Goal: Task Accomplishment & Management: Complete application form

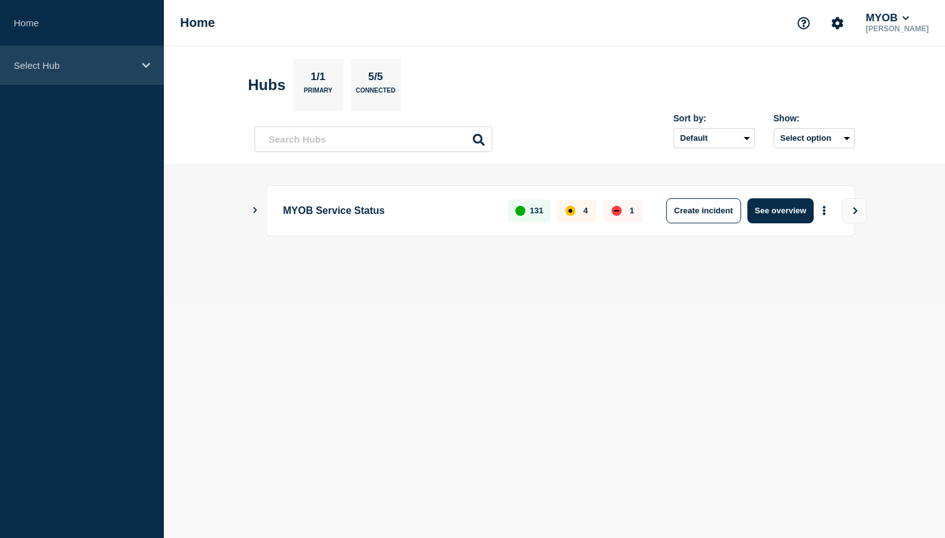
click at [117, 78] on div "Select Hub" at bounding box center [82, 65] width 164 height 38
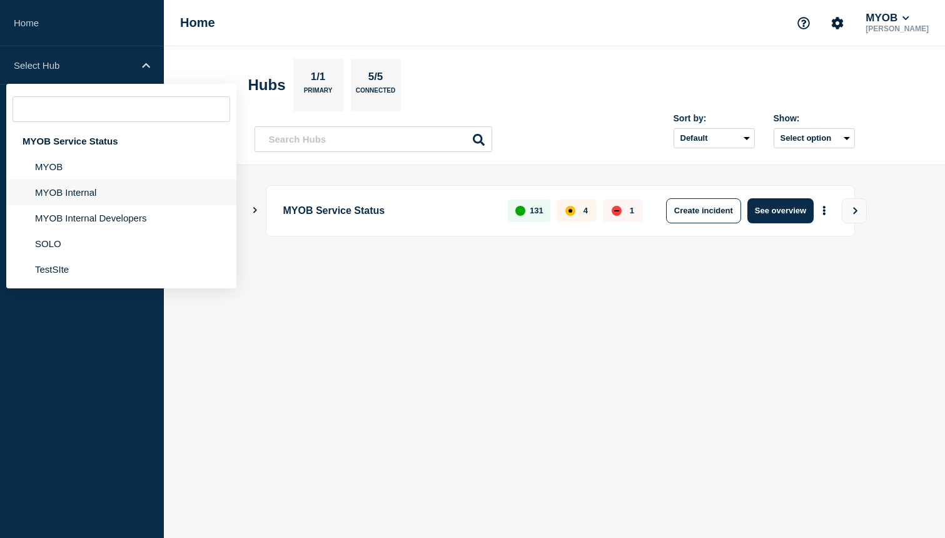
click at [102, 205] on li "MYOB Internal" at bounding box center [121, 218] width 230 height 26
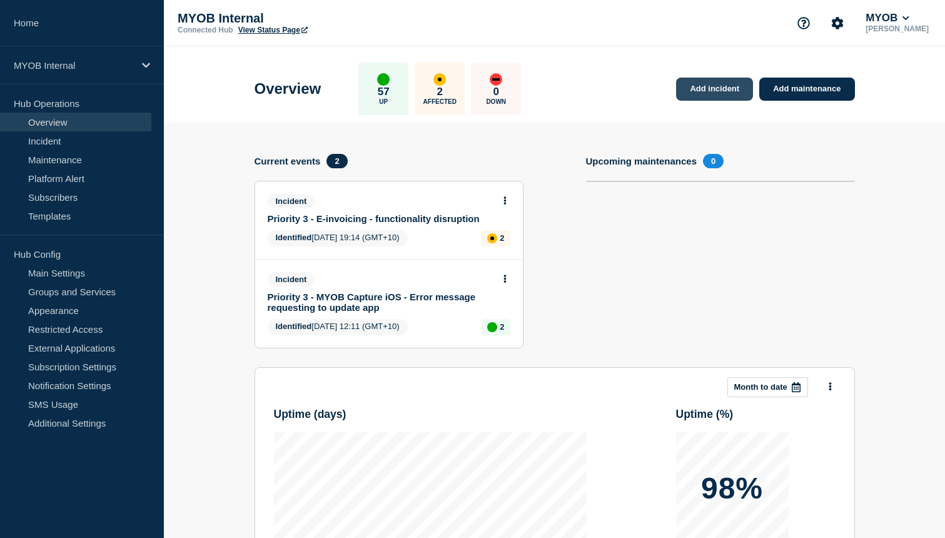
click at [722, 88] on link "Add incident" at bounding box center [714, 89] width 77 height 23
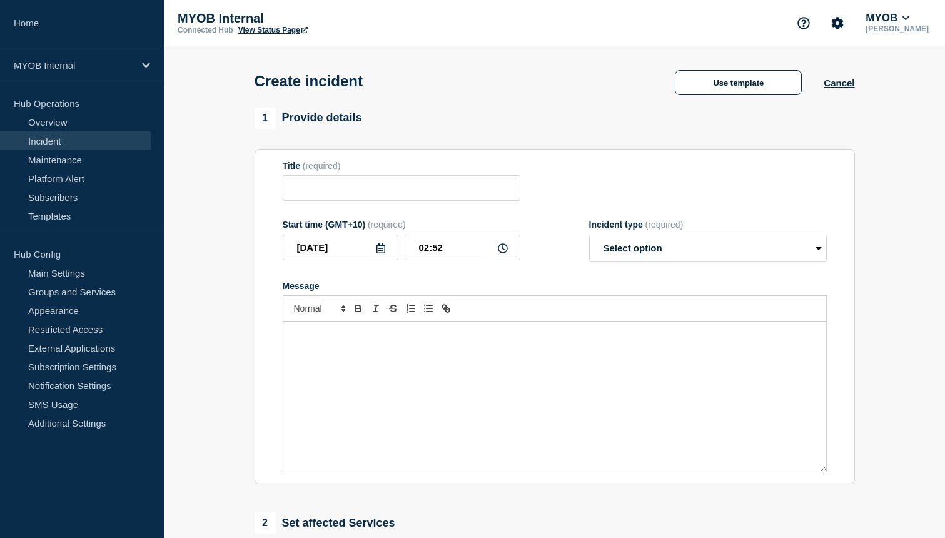
click at [722, 88] on button "Use template" at bounding box center [738, 82] width 127 height 25
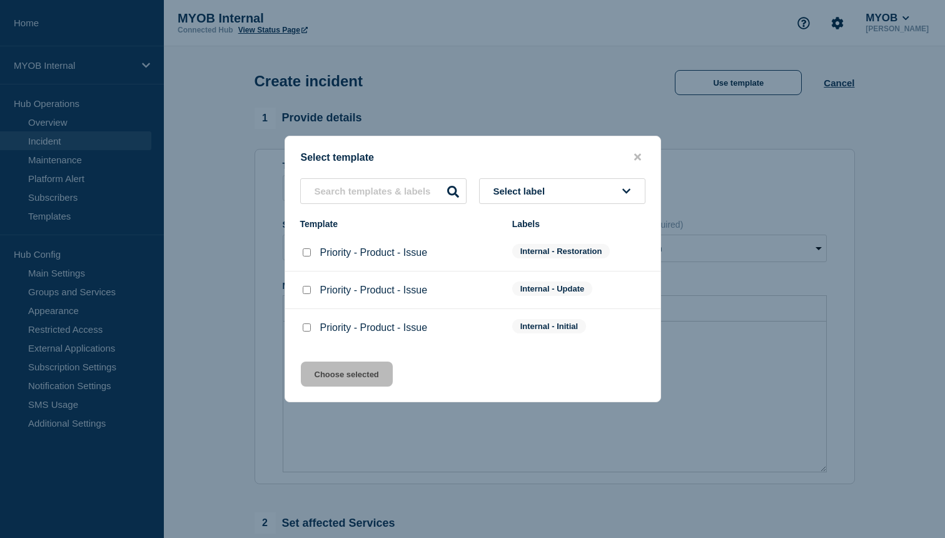
click at [306, 331] on input "Priority - Product - Issue checkbox" at bounding box center [307, 327] width 8 height 8
checkbox input "true"
click at [340, 392] on div "Select template Select label Template Labels Priority - Product - Issue Interna…" at bounding box center [473, 269] width 376 height 266
click at [345, 373] on button "Choose selected" at bounding box center [347, 373] width 92 height 25
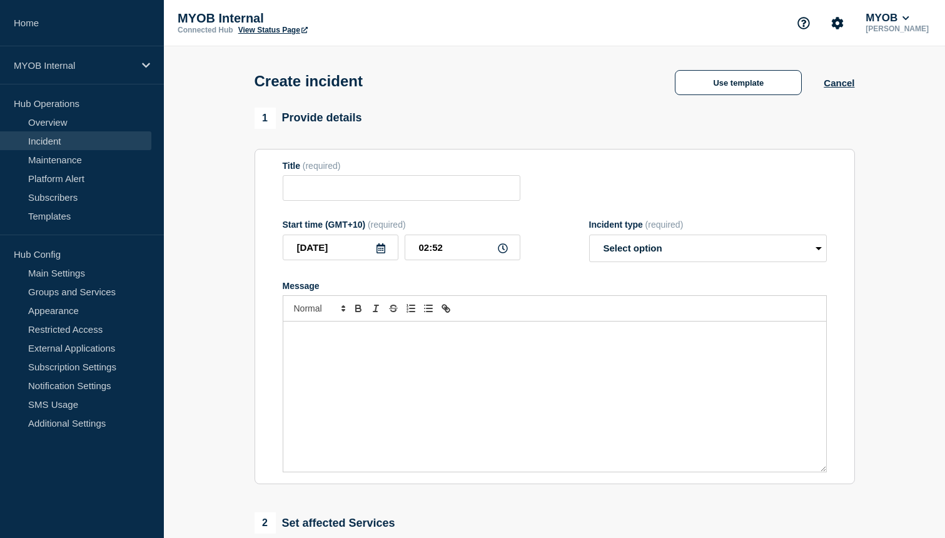
type input "Priority - Product - Issue"
select select "investigating"
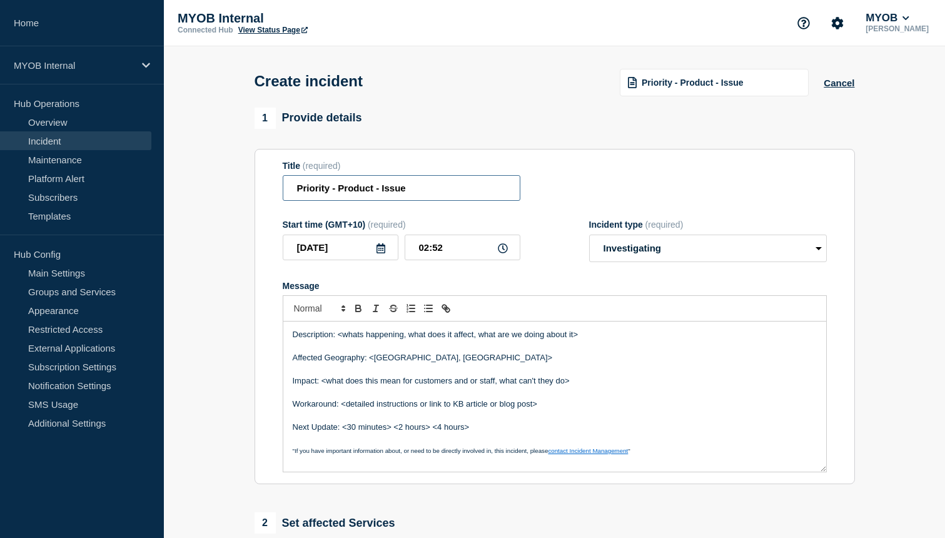
click at [330, 193] on input "Priority - Product - Issue" at bounding box center [402, 188] width 238 height 26
click at [363, 193] on input "Priority 3 - Product - Issue" at bounding box center [402, 188] width 238 height 26
click at [377, 192] on input "Priority 3 - Axis - Issue" at bounding box center [402, 188] width 238 height 26
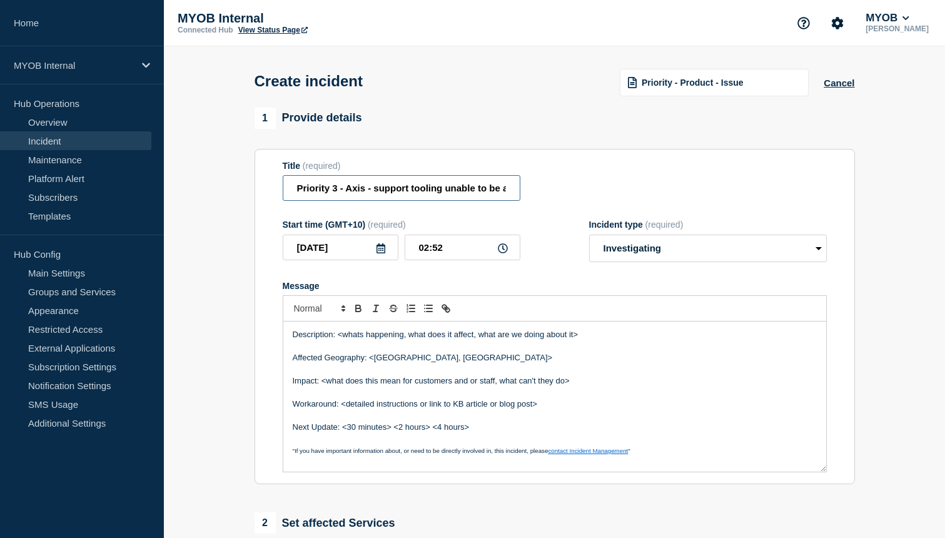
drag, startPoint x: 375, startPoint y: 193, endPoint x: 381, endPoint y: 193, distance: 6.9
click at [382, 193] on input "Priority 3 - Axis - support tooling unable to be accessed" at bounding box center [402, 188] width 238 height 26
drag, startPoint x: 373, startPoint y: 193, endPoint x: 523, endPoint y: 193, distance: 150.7
click at [523, 193] on div "Title (required) Priority 3 - Axis - support tooling unable to be accessed" at bounding box center [555, 181] width 544 height 41
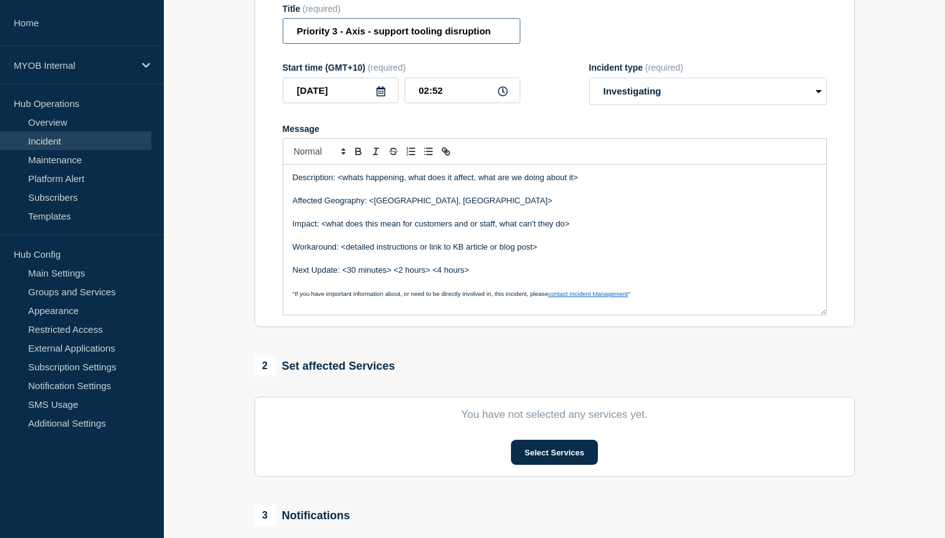
scroll to position [350, 0]
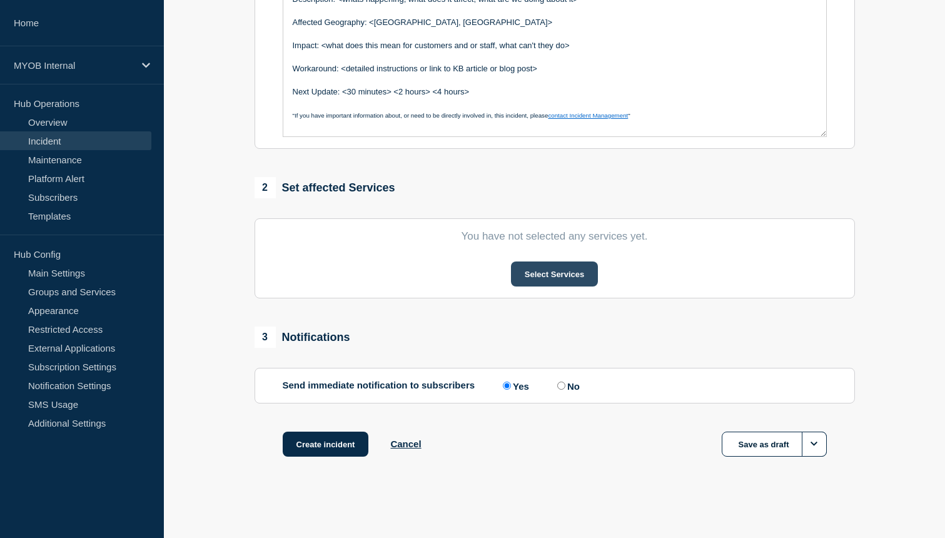
type input "Priority 3 - Axis - support tooling disruption"
click at [557, 273] on button "Select Services" at bounding box center [554, 273] width 87 height 25
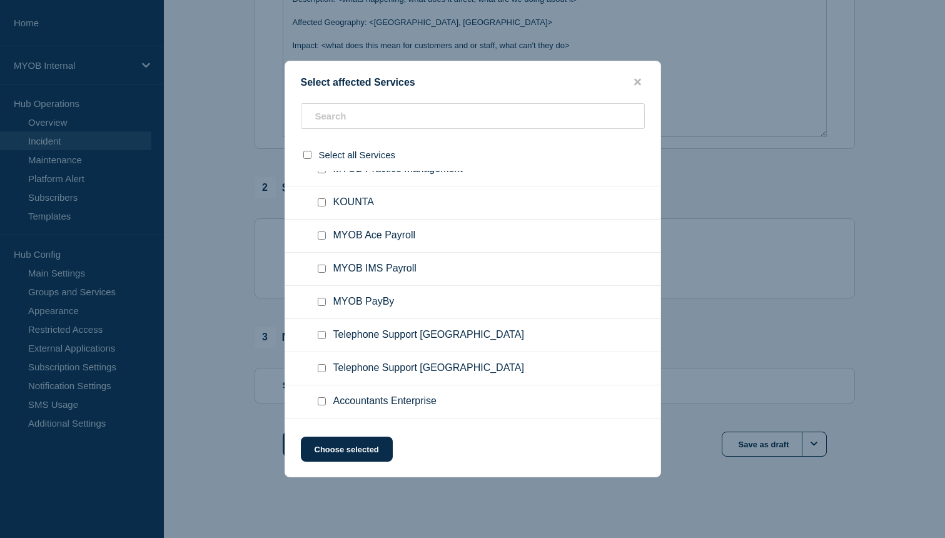
scroll to position [1114, 0]
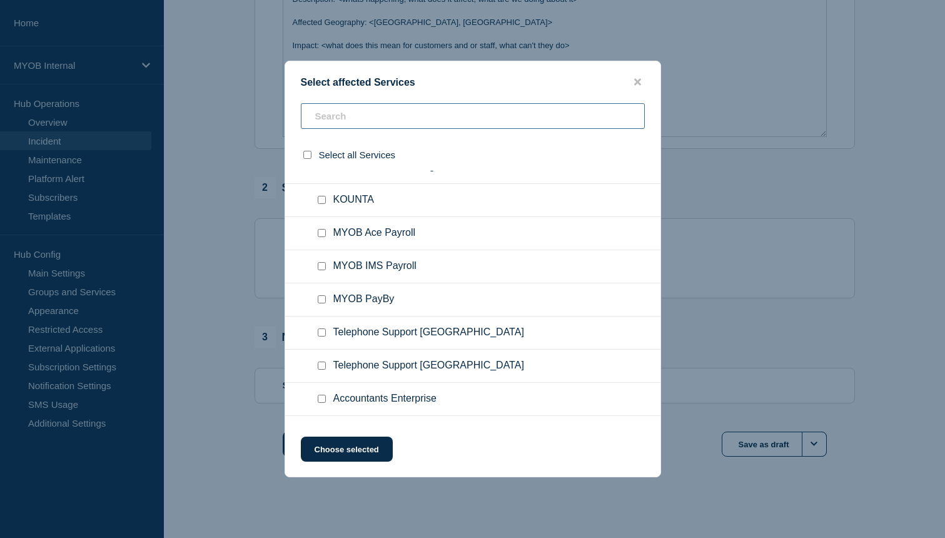
click at [368, 114] on input "text" at bounding box center [473, 116] width 344 height 26
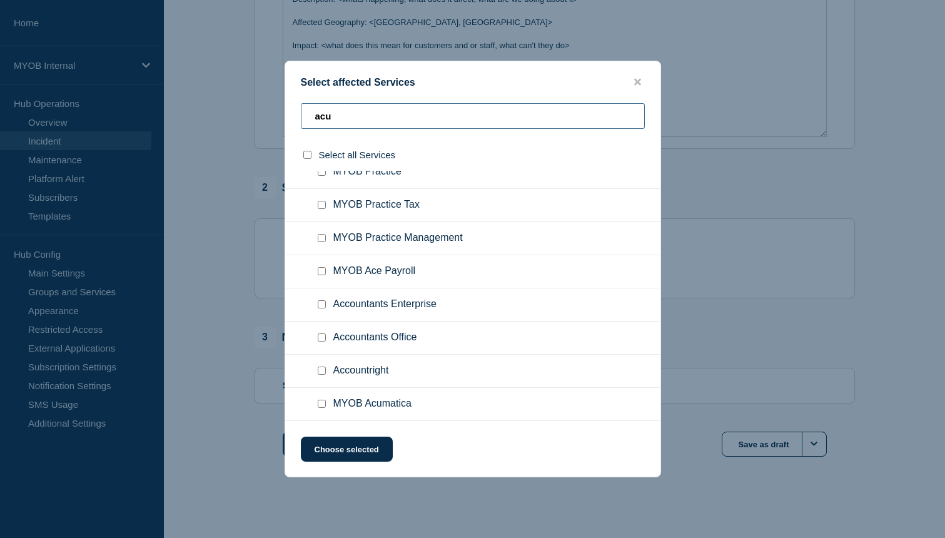
scroll to position [0, 0]
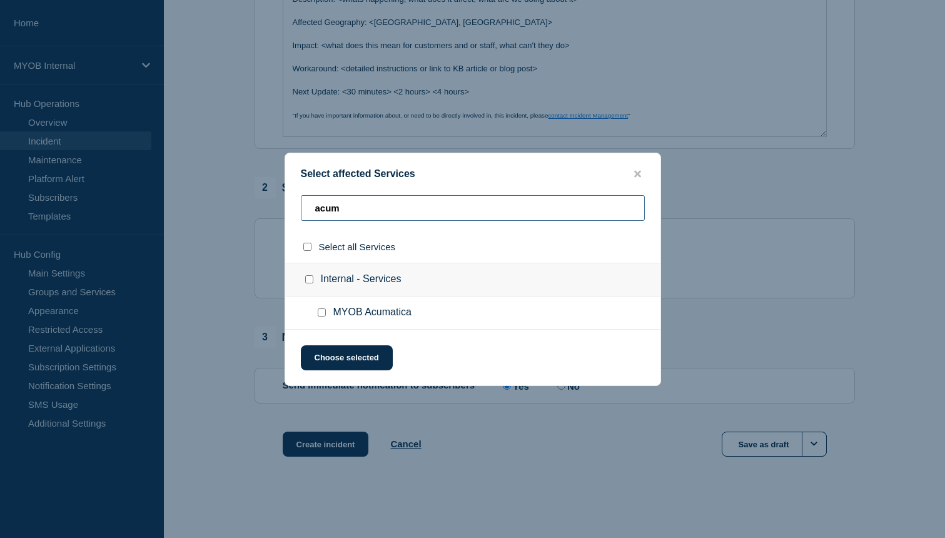
type input "acum"
click at [321, 315] on input "MYOB Acumatica checkbox" at bounding box center [322, 312] width 8 height 8
checkbox input "true"
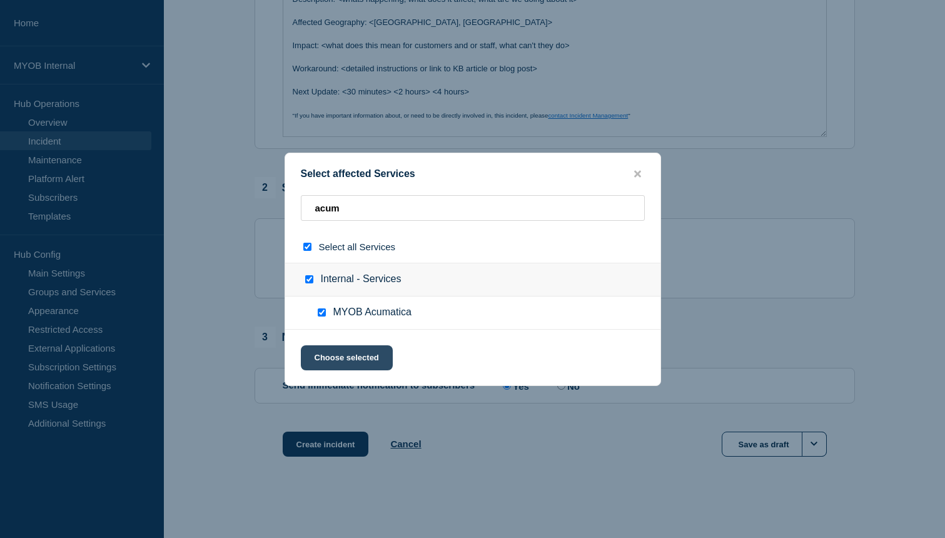
click at [353, 363] on button "Choose selected" at bounding box center [347, 357] width 92 height 25
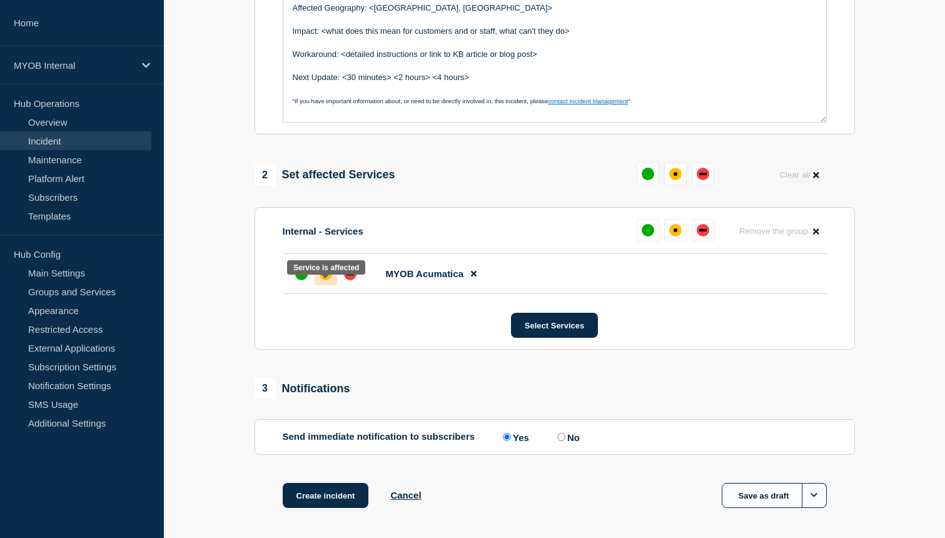
click at [316, 285] on div at bounding box center [326, 274] width 23 height 23
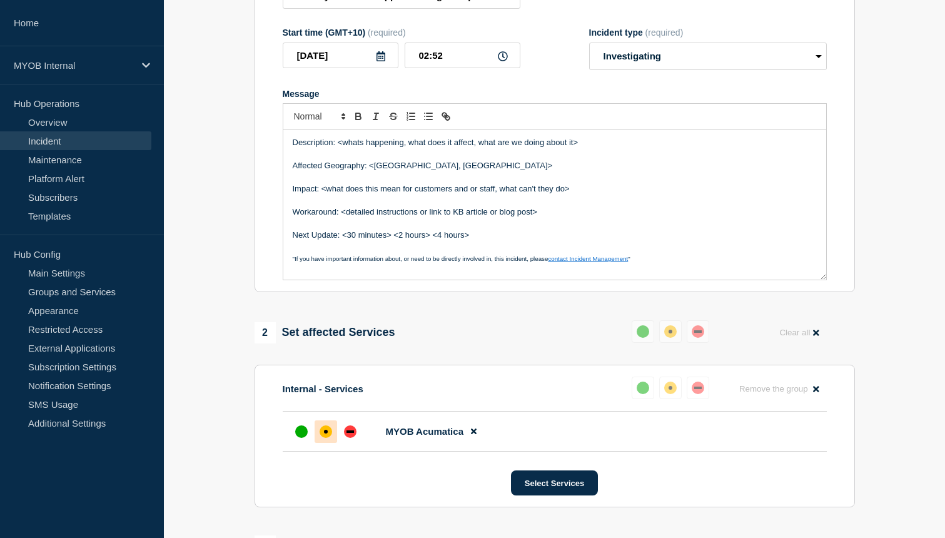
scroll to position [188, 0]
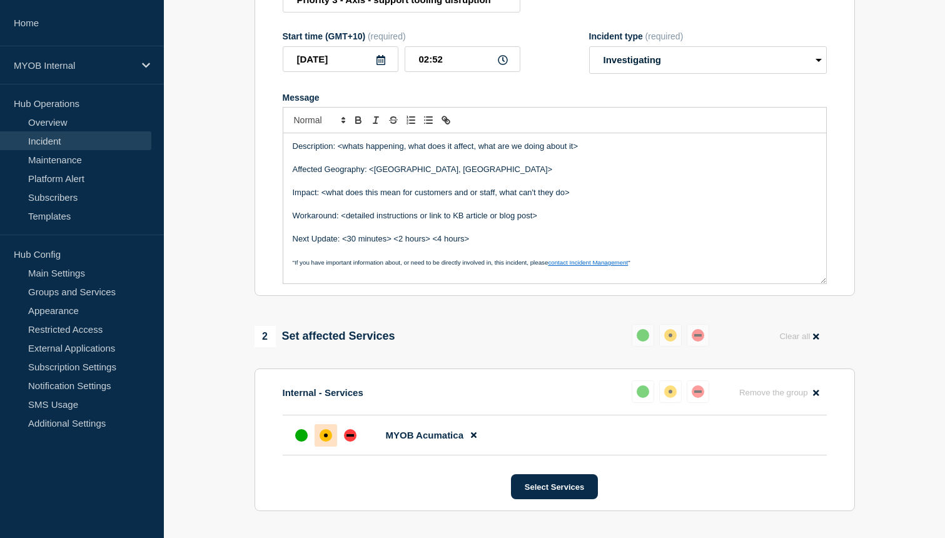
click at [398, 152] on p "Description: <whats happening, what does it affect, what are we doing about it>" at bounding box center [555, 146] width 524 height 11
drag, startPoint x: 404, startPoint y: 158, endPoint x: 337, endPoint y: 158, distance: 66.9
click at [337, 152] on p "Description: <whats happening, what does it affect, what are we doing about it>" at bounding box center [555, 146] width 524 height 11
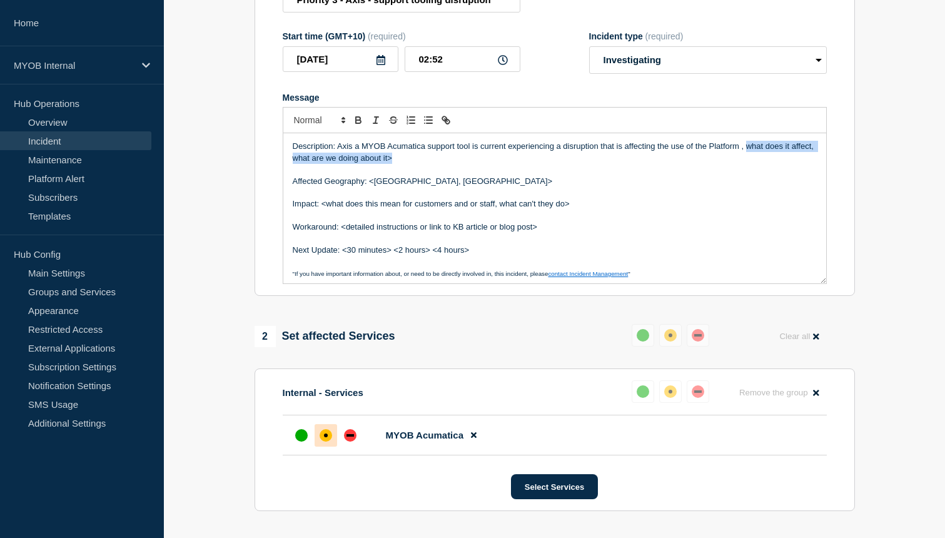
drag, startPoint x: 745, startPoint y: 158, endPoint x: 794, endPoint y: 172, distance: 50.8
click at [794, 164] on p "Description: Axis a MYOB Acumatica support tool is current experiencing a disru…" at bounding box center [555, 152] width 524 height 23
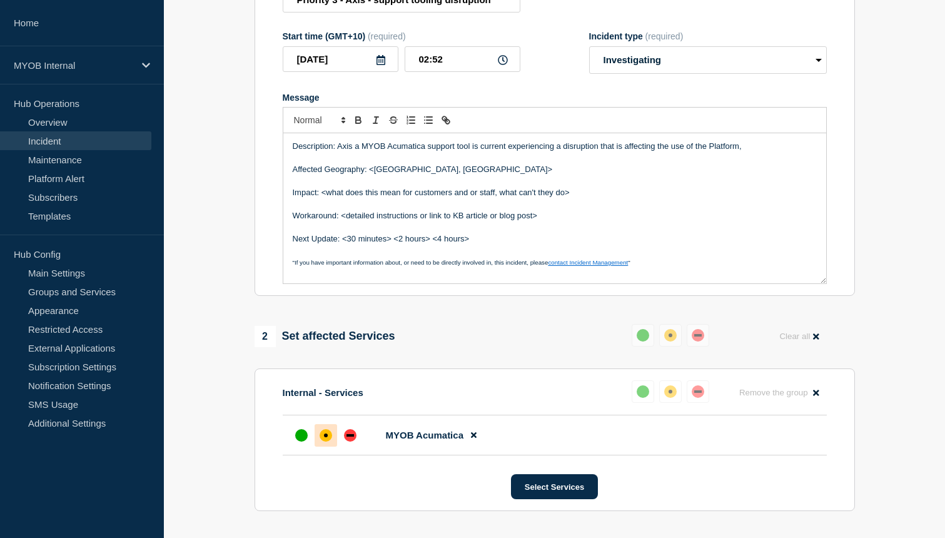
click at [506, 152] on p "Description: Axis a MYOB Acumatica support tool is current experiencing a disru…" at bounding box center [555, 146] width 524 height 11
click at [647, 187] on p "Message" at bounding box center [555, 181] width 524 height 11
click at [752, 152] on p "Description: Axis a MYOB Acumatica support tool is currently experiencing a dis…" at bounding box center [555, 146] width 524 height 11
click at [470, 152] on p "Description: Axis a MYOB Acumatica support tool is currently experiencing a dis…" at bounding box center [555, 146] width 524 height 11
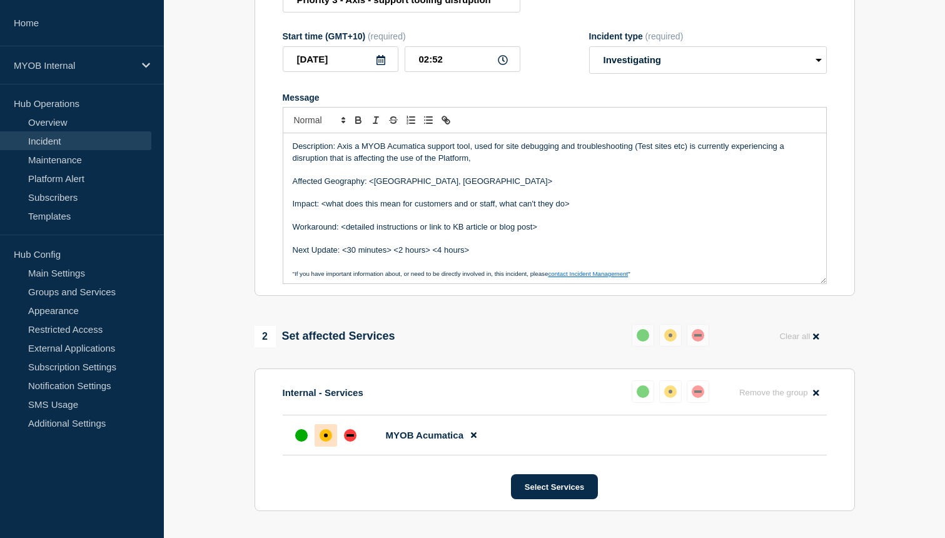
click at [490, 164] on p "Description: Axis a MYOB Acumatica support tool, used for site debugging and tr…" at bounding box center [555, 152] width 524 height 23
drag, startPoint x: 684, startPoint y: 156, endPoint x: 664, endPoint y: 158, distance: 20.0
click at [664, 158] on p "Description: Axis a MYOB Acumatica support tool, used for site debugging and tr…" at bounding box center [555, 152] width 524 height 23
drag, startPoint x: 690, startPoint y: 156, endPoint x: 635, endPoint y: 154, distance: 55.1
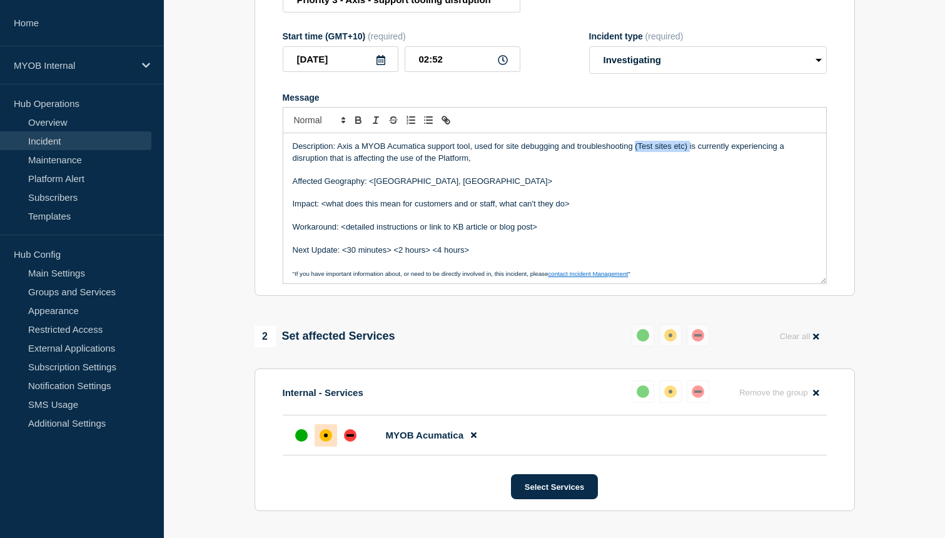
click at [635, 154] on p "Description: Axis a MYOB Acumatica support tool, used for site debugging and tr…" at bounding box center [555, 152] width 524 height 23
click at [418, 164] on p "Description: Axis a MYOB Acumatica support tool, used for site debugging and tr…" at bounding box center [555, 152] width 524 height 23
click at [343, 164] on p "Description: Axis a MYOB Acumatica support tool, used for site debugging and tr…" at bounding box center [555, 152] width 524 height 23
drag, startPoint x: 380, startPoint y: 171, endPoint x: 390, endPoint y: 171, distance: 10.0
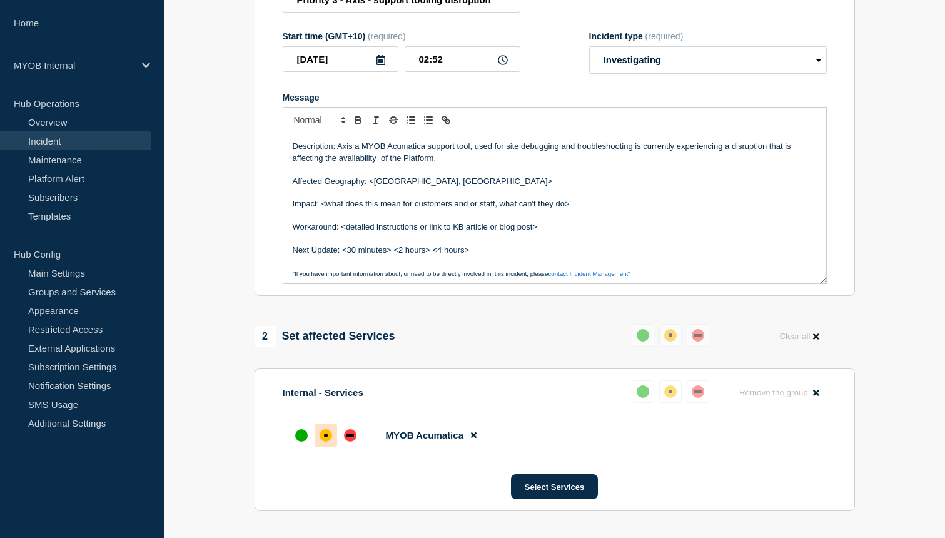
click at [380, 164] on p "Description: Axis a MYOB Acumatica support tool, used for site debugging and tr…" at bounding box center [555, 152] width 524 height 23
click at [436, 164] on p "Description: Axis a MYOB Acumatica support tool, used for site debugging and tr…" at bounding box center [555, 152] width 524 height 23
click at [688, 164] on p "Description: Axis a MYOB Acumatica support tool, used for site debugging and tr…" at bounding box center [555, 152] width 524 height 23
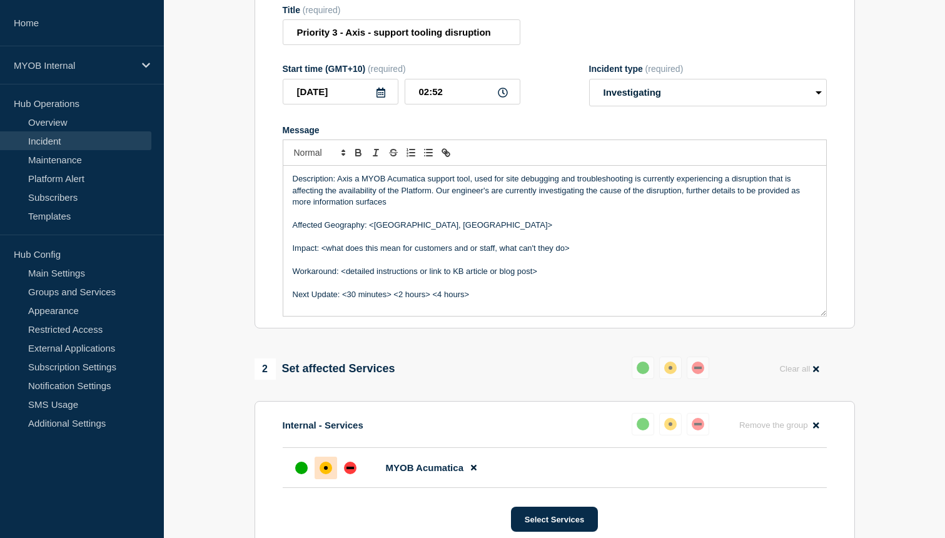
scroll to position [2, 0]
click at [465, 229] on p "Affected Geography: <[GEOGRAPHIC_DATA], [GEOGRAPHIC_DATA]>" at bounding box center [555, 223] width 524 height 11
click at [376, 229] on p "Affected Geography: <[GEOGRAPHIC_DATA], [GEOGRAPHIC_DATA]" at bounding box center [555, 223] width 524 height 11
drag, startPoint x: 578, startPoint y: 256, endPoint x: 322, endPoint y: 261, distance: 255.8
click at [322, 252] on p "Impact: <what does this mean for customers and or staff, what can't they do>" at bounding box center [555, 246] width 524 height 11
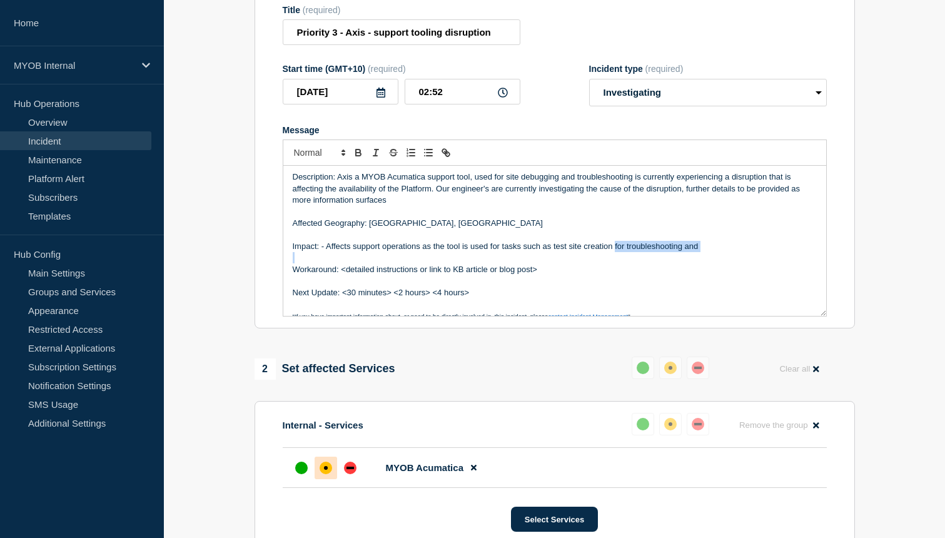
drag, startPoint x: 615, startPoint y: 257, endPoint x: 712, endPoint y: 263, distance: 97.1
click at [712, 263] on div "Description: Axis a MYOB Acumatica support tool, used for site debugging and tr…" at bounding box center [554, 241] width 543 height 150
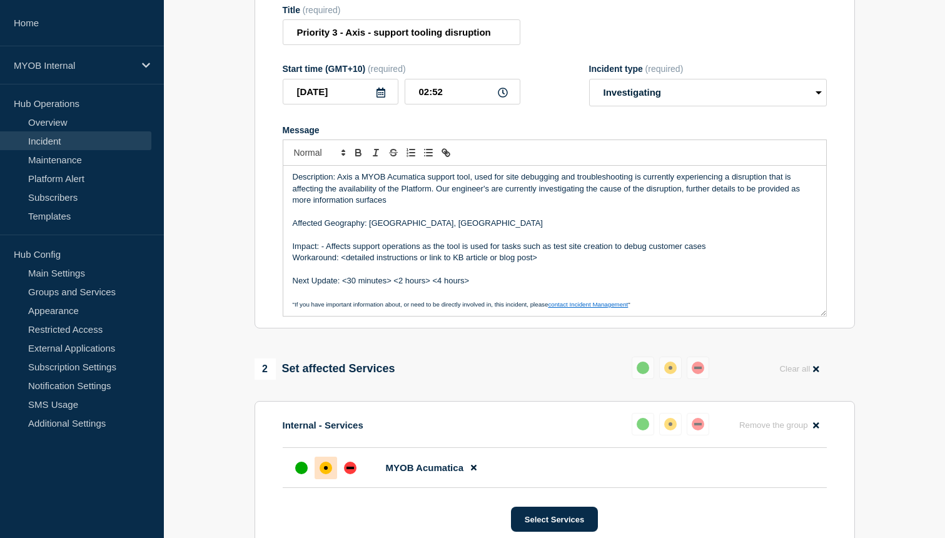
click at [328, 252] on p "Impact: - Affects support operations as the tool is used for tasks such as test…" at bounding box center [555, 246] width 524 height 11
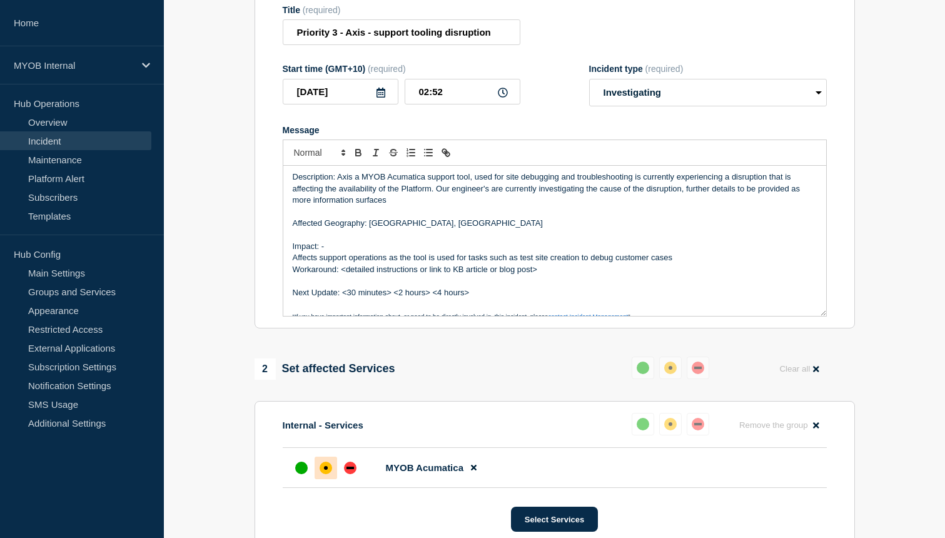
click at [330, 252] on p "Impact: -" at bounding box center [555, 246] width 524 height 11
click at [533, 252] on p "Impact: - Delays support responses/ affects support abilities to investagate" at bounding box center [555, 246] width 524 height 11
click at [530, 252] on p "Impact: - Delays support responses/ affects support abilities to investagate" at bounding box center [555, 246] width 524 height 11
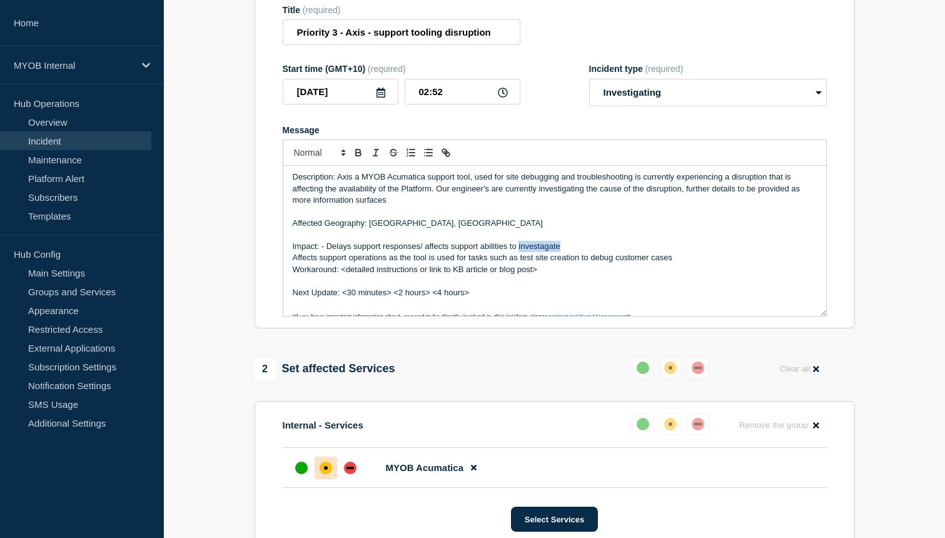
click at [534, 252] on p "Impact: - Delays support responses/ affects support abilities to investagate" at bounding box center [555, 246] width 524 height 11
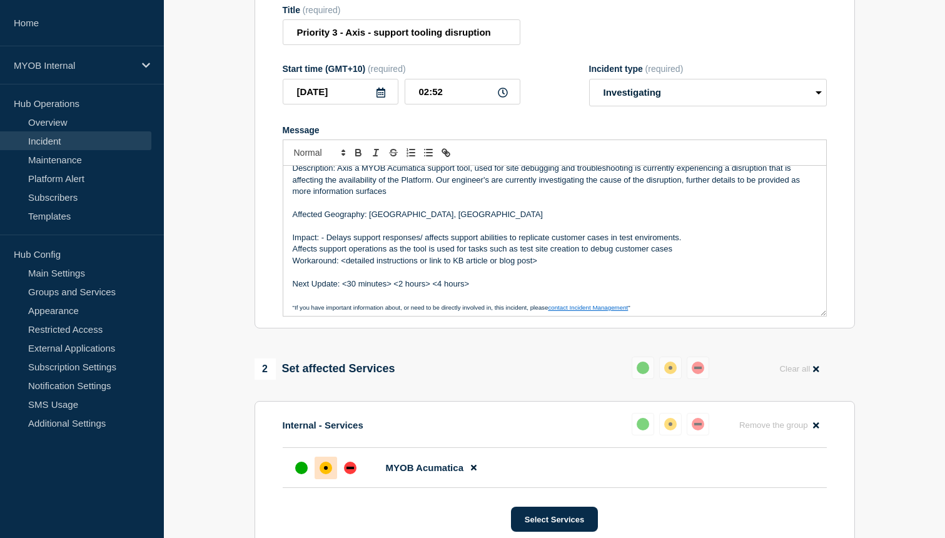
scroll to position [15, 0]
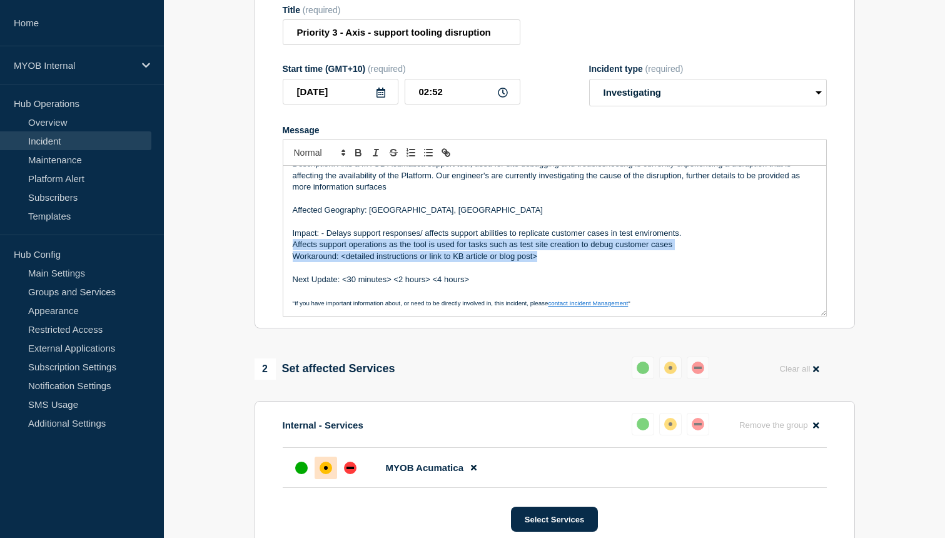
drag, startPoint x: 545, startPoint y: 265, endPoint x: 268, endPoint y: 255, distance: 277.2
click at [268, 255] on section "Title (required) Priority 3 - Axis - support tooling disruption Start time (GMT…" at bounding box center [554, 161] width 600 height 336
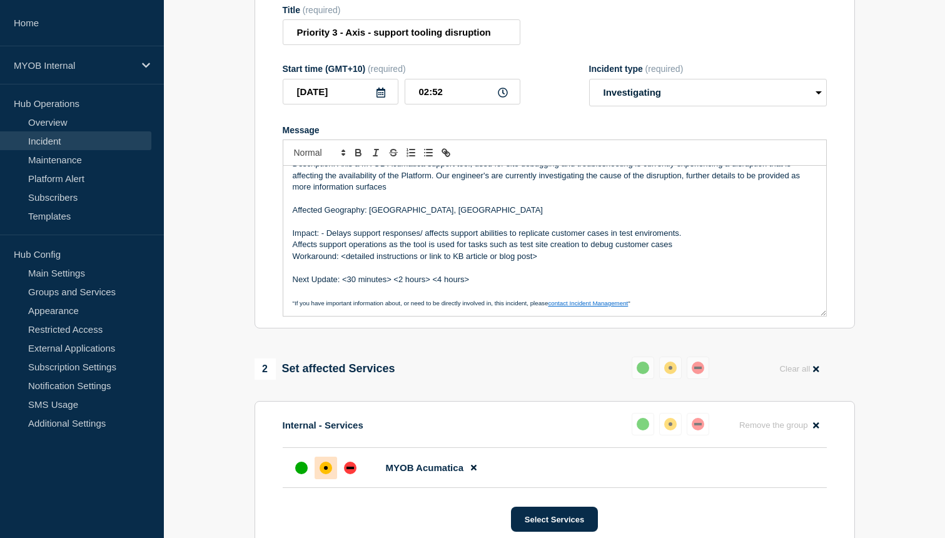
scroll to position [3, 0]
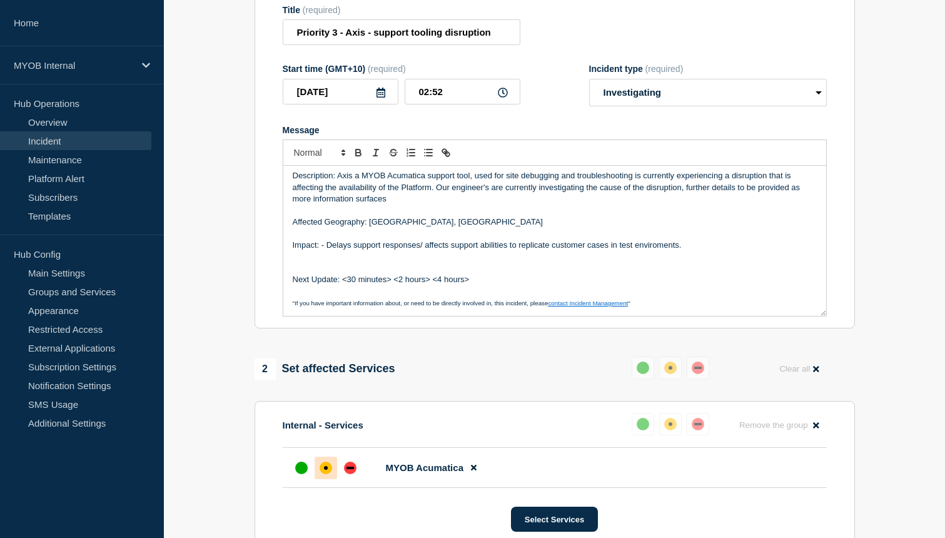
click at [318, 251] on p "Impact: - Delays support responses/ affects support abilities to replicate cust…" at bounding box center [555, 244] width 524 height 11
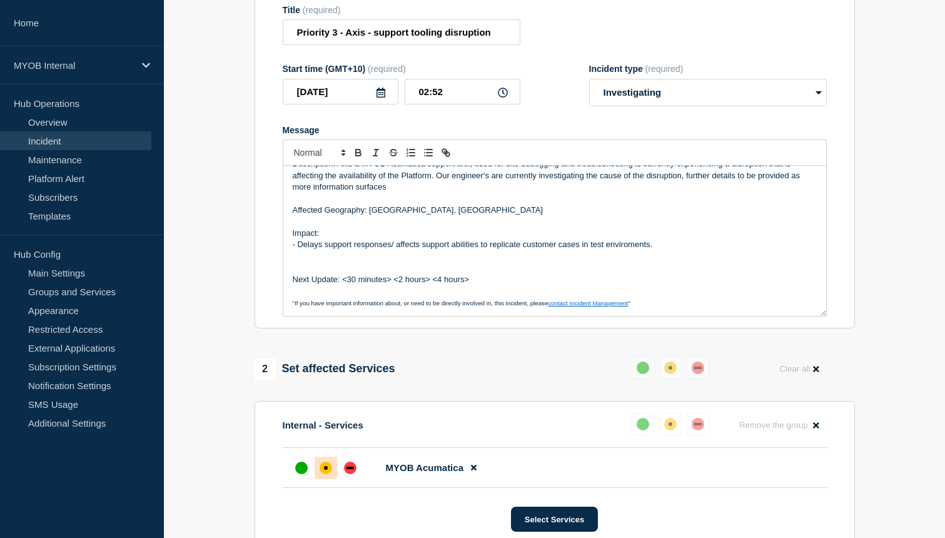
click at [468, 250] on p "- Delays support responses/ affects support abilities to replicate customer cas…" at bounding box center [555, 244] width 524 height 11
click at [486, 261] on p "Message" at bounding box center [555, 256] width 524 height 11
drag, startPoint x: 483, startPoint y: 256, endPoint x: 399, endPoint y: 255, distance: 83.8
click at [399, 250] on p "- Delays support responses/ affects support abilities to replicate customer cas…" at bounding box center [555, 244] width 524 height 11
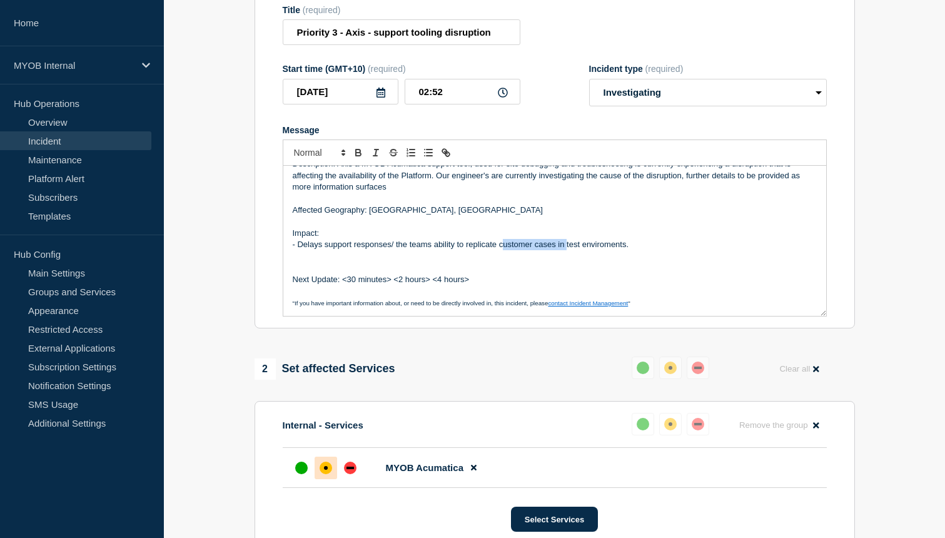
drag, startPoint x: 500, startPoint y: 258, endPoint x: 567, endPoint y: 256, distance: 66.3
click at [567, 250] on p "- Delays support responses/ the teams ability to replicate customer cases in te…" at bounding box center [555, 244] width 524 height 11
click at [708, 250] on p "- Delays support responses/ the teams ability to replicate and debug customer c…" at bounding box center [555, 244] width 524 height 11
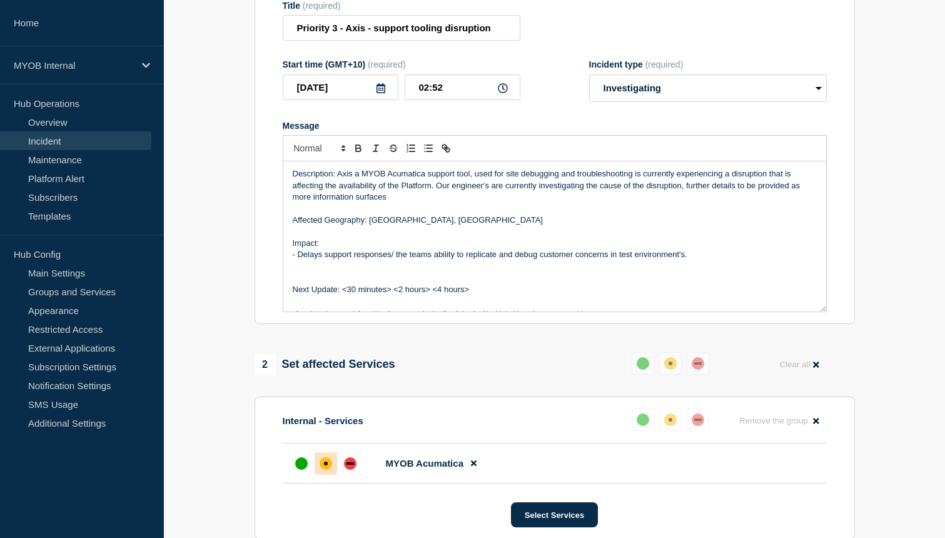
scroll to position [0, 0]
click at [393, 203] on p "Description: Axis a MYOB Acumatica support tool, used for site debugging and tr…" at bounding box center [555, 186] width 524 height 34
drag, startPoint x: 397, startPoint y: 266, endPoint x: 410, endPoint y: 266, distance: 12.5
click at [410, 261] on p "- Delays support responses/ the teams ability to replicate and debug customer c…" at bounding box center [555, 254] width 524 height 11
click at [469, 283] on p "Message" at bounding box center [555, 278] width 524 height 11
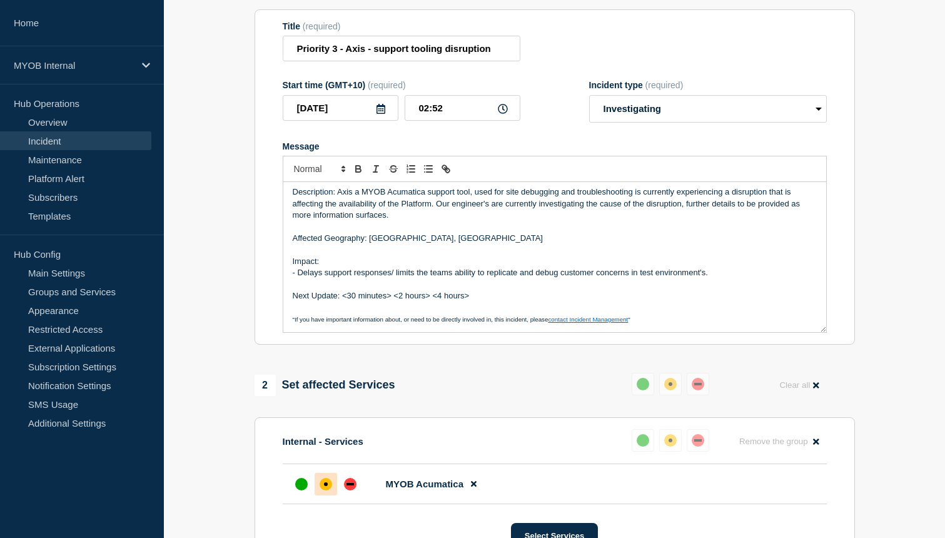
scroll to position [3, 0]
drag, startPoint x: 439, startPoint y: 305, endPoint x: 343, endPoint y: 305, distance: 95.7
click at [343, 301] on p "Next Update: <30 minutes> <2 hours> <4 hours>" at bounding box center [555, 295] width 524 height 11
click at [378, 301] on p "Next Update: 4 hours>" at bounding box center [555, 295] width 524 height 11
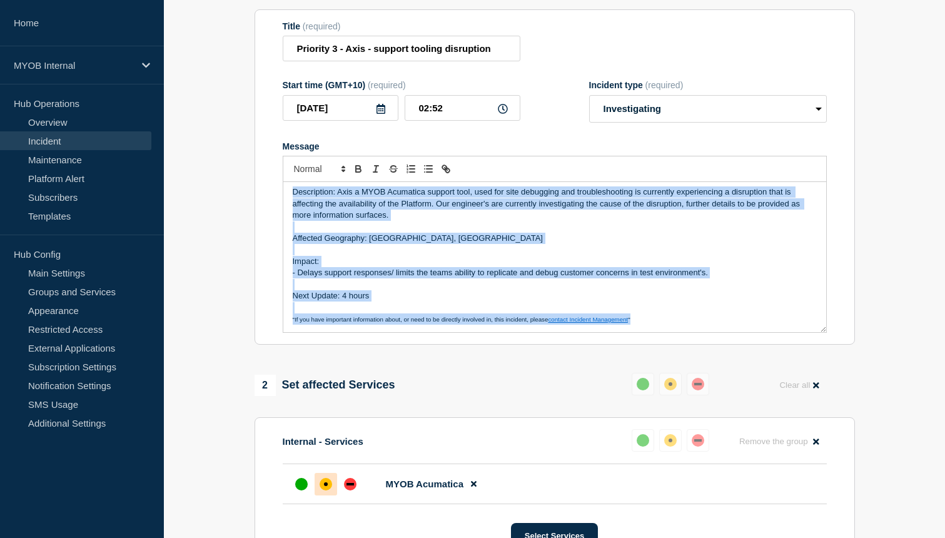
scroll to position [0, 0]
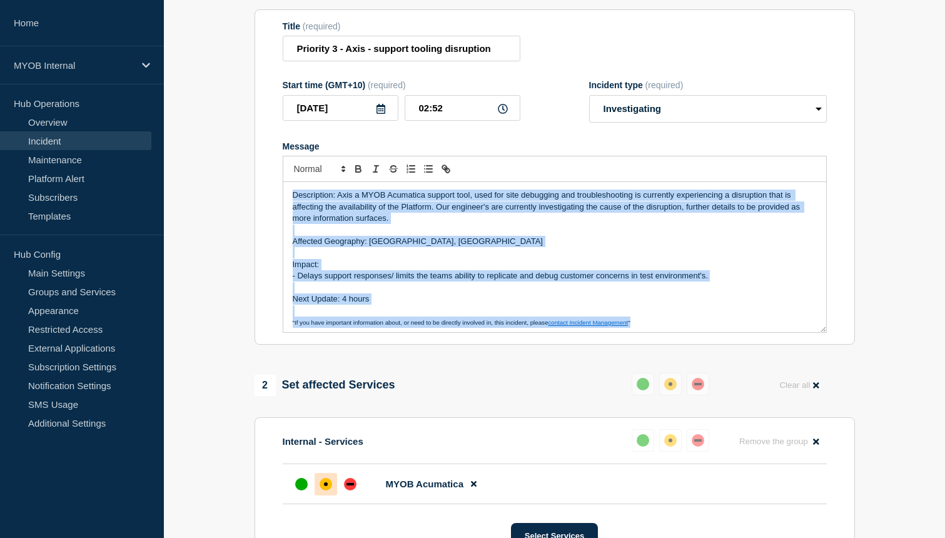
drag, startPoint x: 650, startPoint y: 332, endPoint x: 209, endPoint y: 153, distance: 476.5
click at [209, 153] on section "1 Provide details Title (required) Priority 3 - Axis - support tooling disrupti…" at bounding box center [554, 359] width 781 height 782
copy div "Description: Axis a MYOB Acumatica support tool, used for site debugging and tr…"
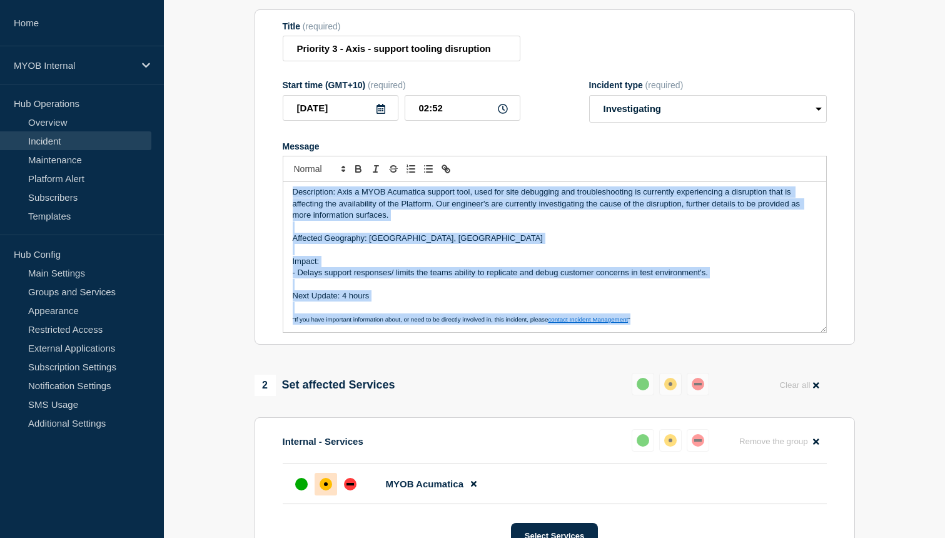
copy div "Description: Axis a MYOB Acumatica support tool, used for site debugging and tr…"
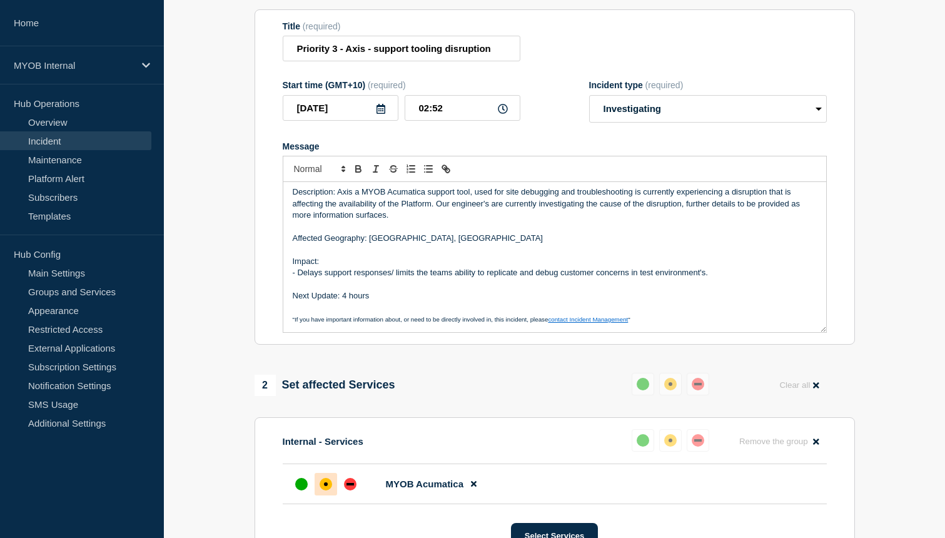
click at [677, 217] on p "Description: Axis a MYOB Acumatica support tool, used for site debugging and tr…" at bounding box center [555, 203] width 524 height 34
click at [682, 217] on p "Description: Axis a MYOB Acumatica support tool, used for site debugging and tr…" at bounding box center [555, 203] width 524 height 34
click at [408, 221] on p "Description: Axis a MYOB Acumatica support tool, used for site debugging and tr…" at bounding box center [555, 203] width 524 height 34
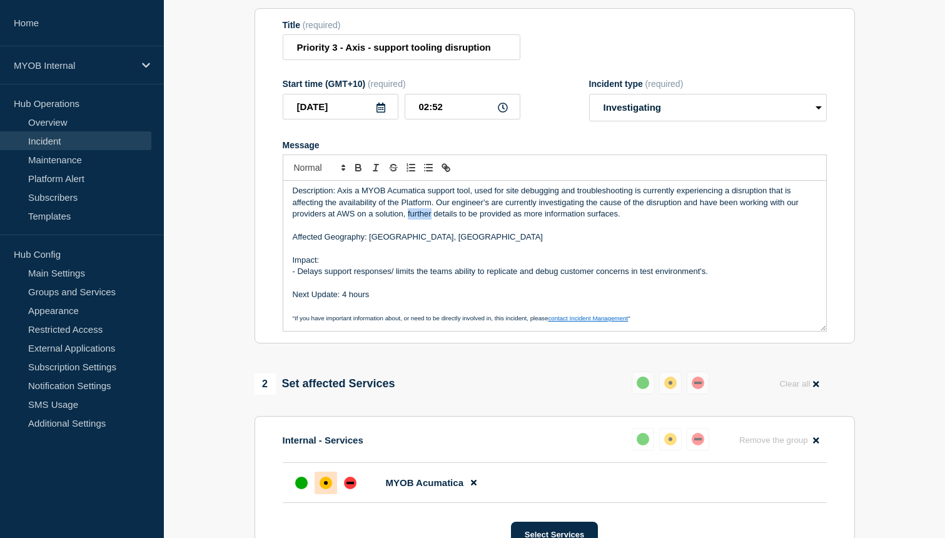
click at [418, 219] on p "Description: Axis a MYOB Acumatica support tool, used for site debugging and tr…" at bounding box center [555, 202] width 524 height 34
click at [416, 219] on p "Description: Axis a MYOB Acumatica support tool, used for site debugging and tr…" at bounding box center [555, 202] width 524 height 34
click at [415, 243] on p "Affected Geography: [GEOGRAPHIC_DATA], [GEOGRAPHIC_DATA]" at bounding box center [555, 236] width 524 height 11
click at [415, 219] on p "Description: Axis a MYOB Acumatica support tool, used for site debugging and tr…" at bounding box center [555, 202] width 524 height 34
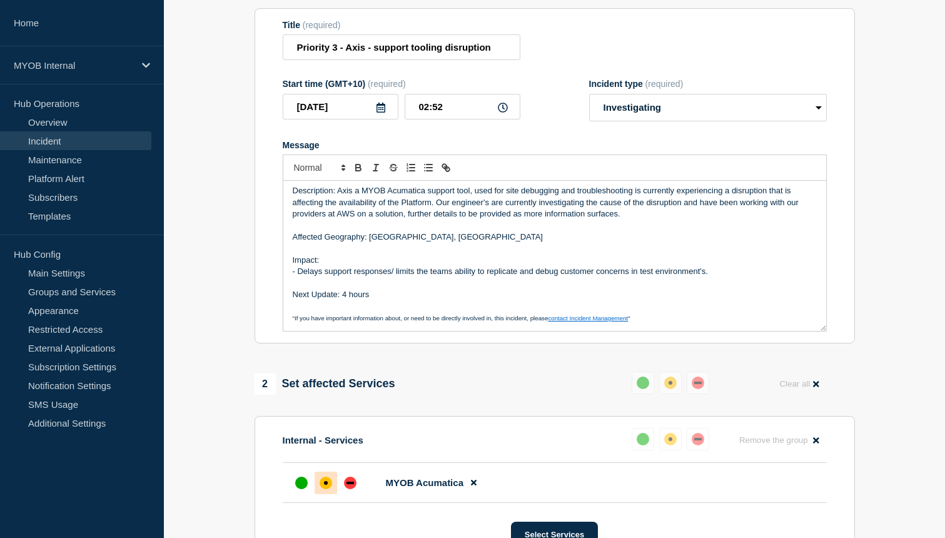
click at [416, 219] on p "Description: Axis a MYOB Acumatica support tool, used for site debugging and tr…" at bounding box center [555, 202] width 524 height 34
click at [400, 277] on p "- Delays support responses/ limits the teams ability to replicate and debug cus…" at bounding box center [555, 271] width 524 height 11
click at [414, 219] on p "Description: Axis a MYOB Acumatica support tool, used for site debugging and tr…" at bounding box center [555, 202] width 524 height 34
click at [615, 231] on p "Message" at bounding box center [555, 225] width 524 height 11
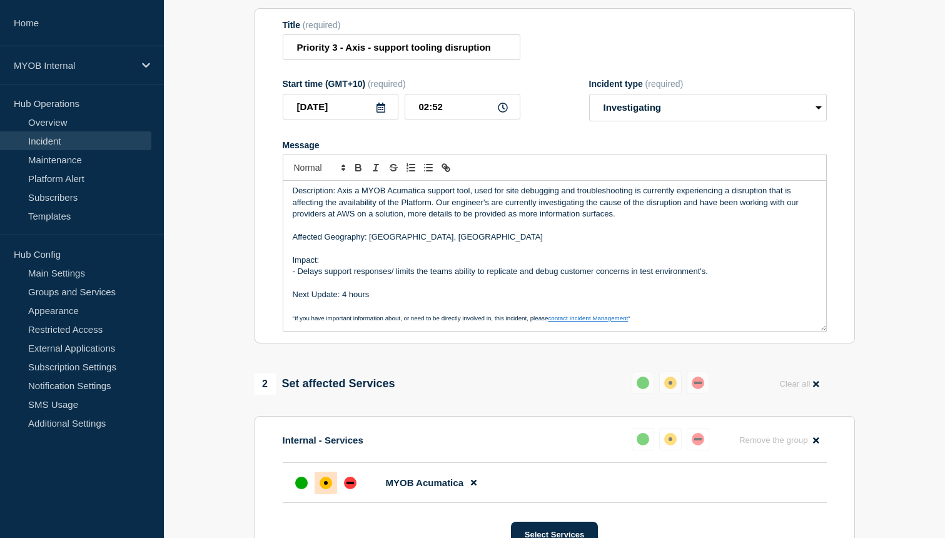
click at [408, 219] on p "Description: Axis a MYOB Acumatica support tool, used for site debugging and tr…" at bounding box center [555, 202] width 524 height 34
click at [371, 243] on p "Affected Geography: [GEOGRAPHIC_DATA], [GEOGRAPHIC_DATA]" at bounding box center [555, 236] width 524 height 11
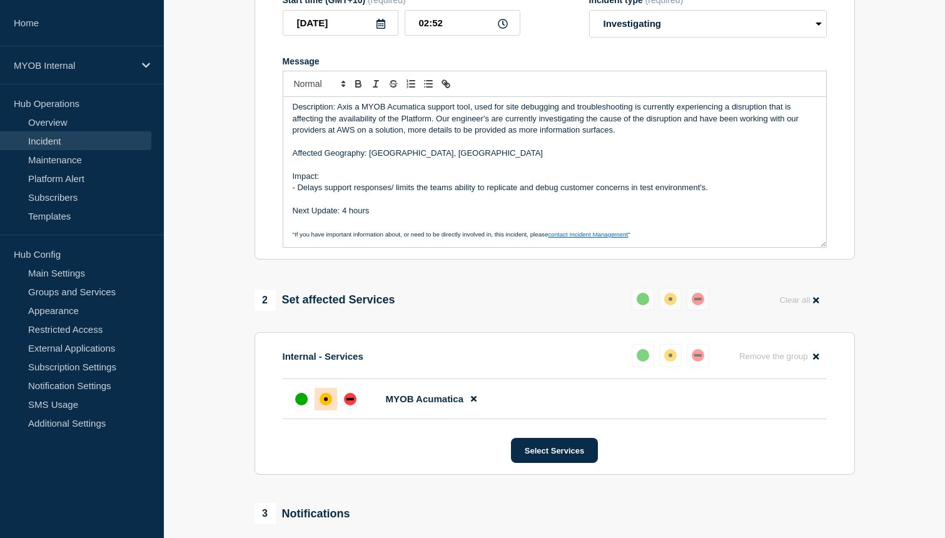
scroll to position [226, 0]
click at [550, 461] on button "Select Services" at bounding box center [554, 448] width 87 height 25
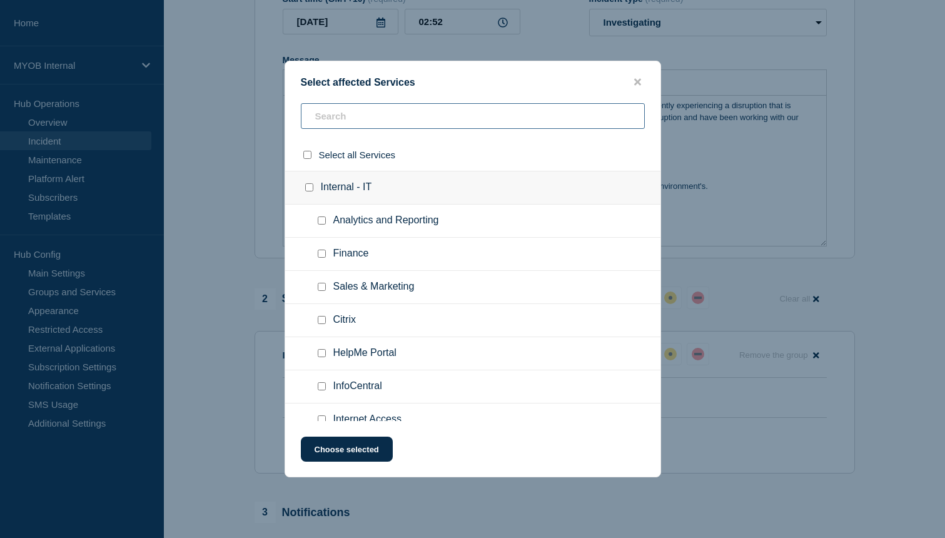
click at [383, 118] on input "text" at bounding box center [473, 116] width 344 height 26
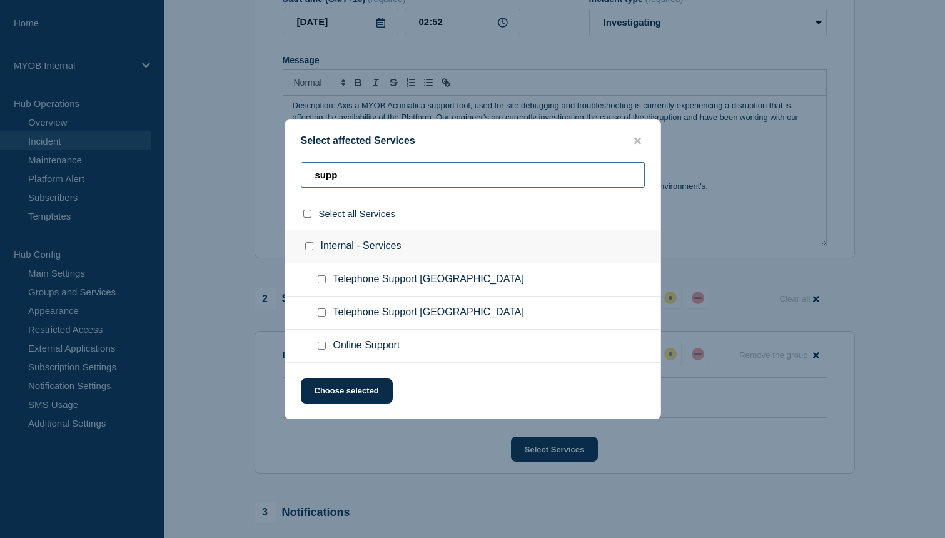
type input "supp"
click at [321, 350] on input "Online Support checkbox" at bounding box center [322, 345] width 8 height 8
checkbox input "true"
click at [347, 400] on button "Choose selected" at bounding box center [347, 390] width 92 height 25
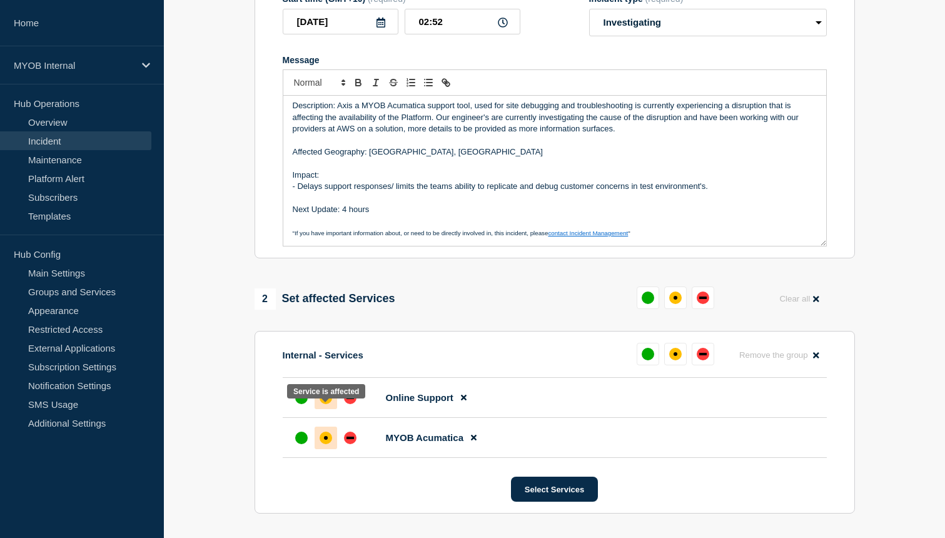
click at [328, 408] on div at bounding box center [326, 397] width 23 height 23
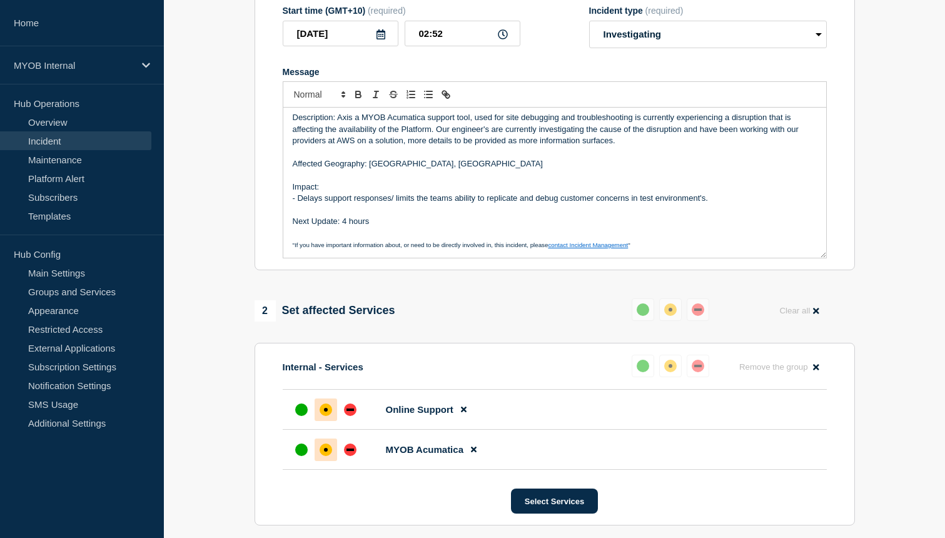
scroll to position [224, 0]
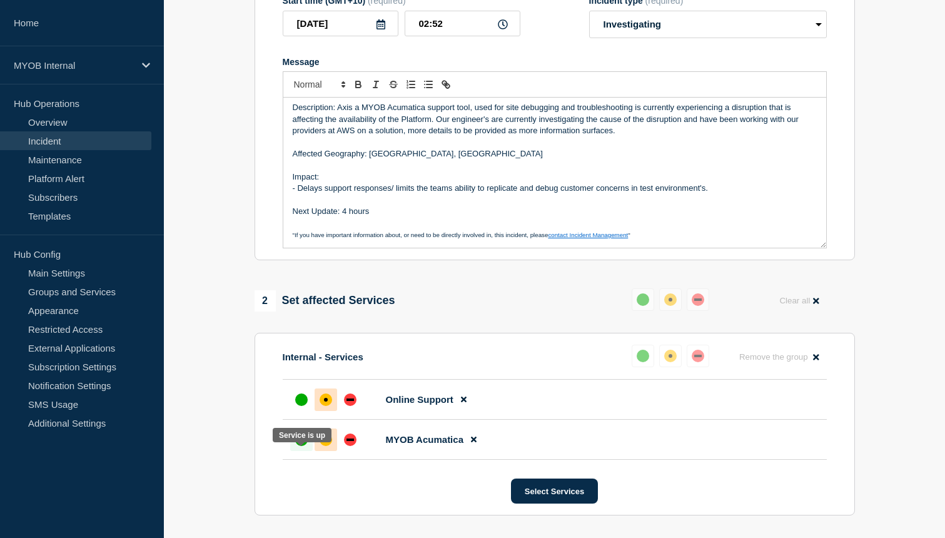
click at [305, 446] on div "up" at bounding box center [301, 439] width 13 height 13
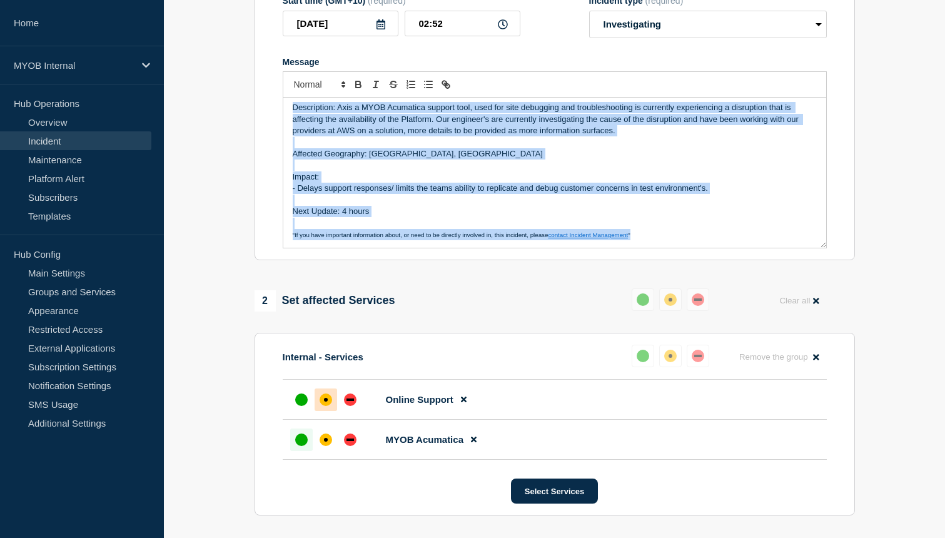
scroll to position [0, 0]
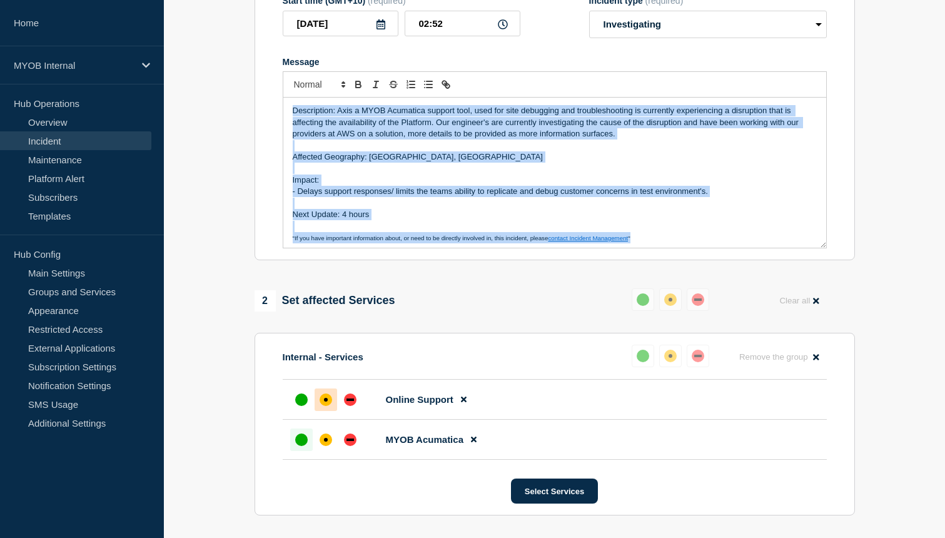
drag, startPoint x: 653, startPoint y: 250, endPoint x: 275, endPoint y: 59, distance: 424.2
click at [275, 59] on section "Title (required) Priority 3 - Axis - support tooling disruption Start time (GMT…" at bounding box center [554, 93] width 600 height 336
copy div "Description: Axis a MYOB Acumatica support tool, used for site debugging and tr…"
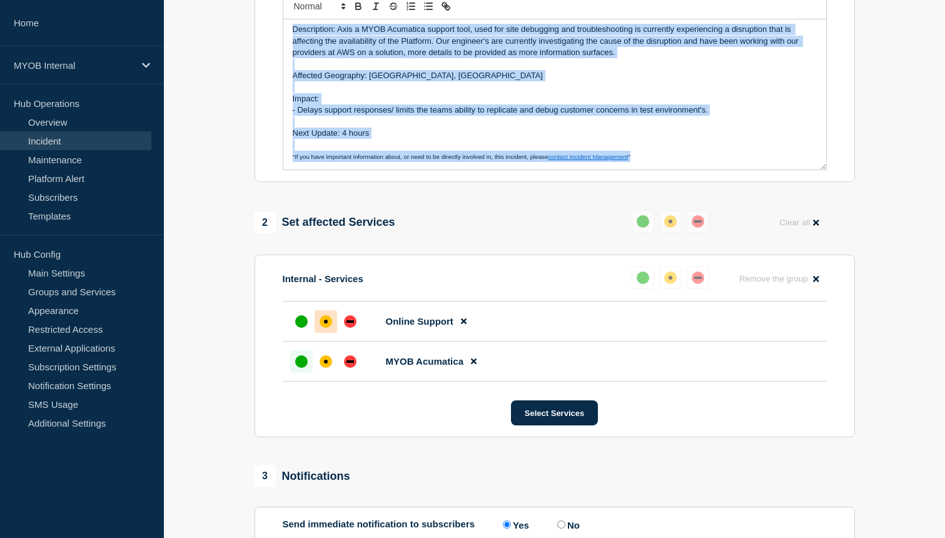
scroll to position [298, 0]
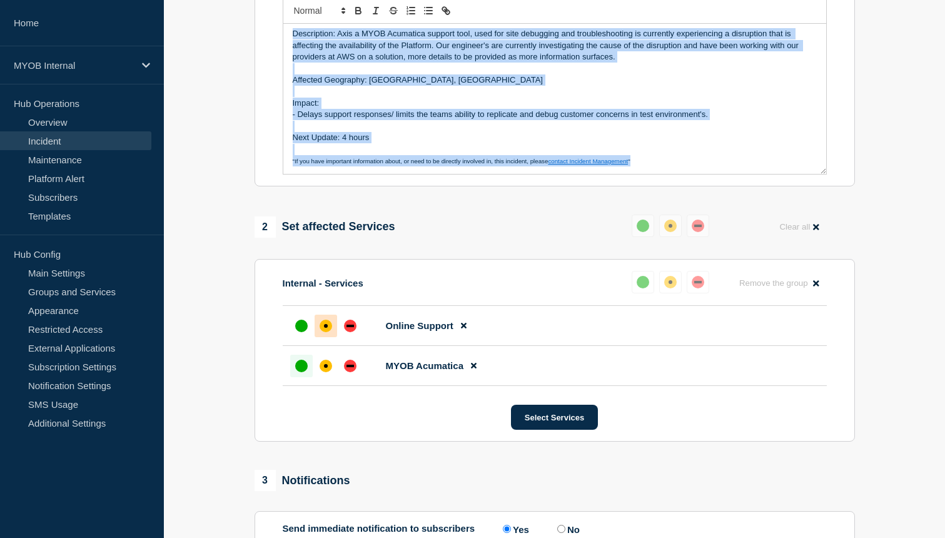
click at [364, 132] on p "Message" at bounding box center [555, 126] width 524 height 11
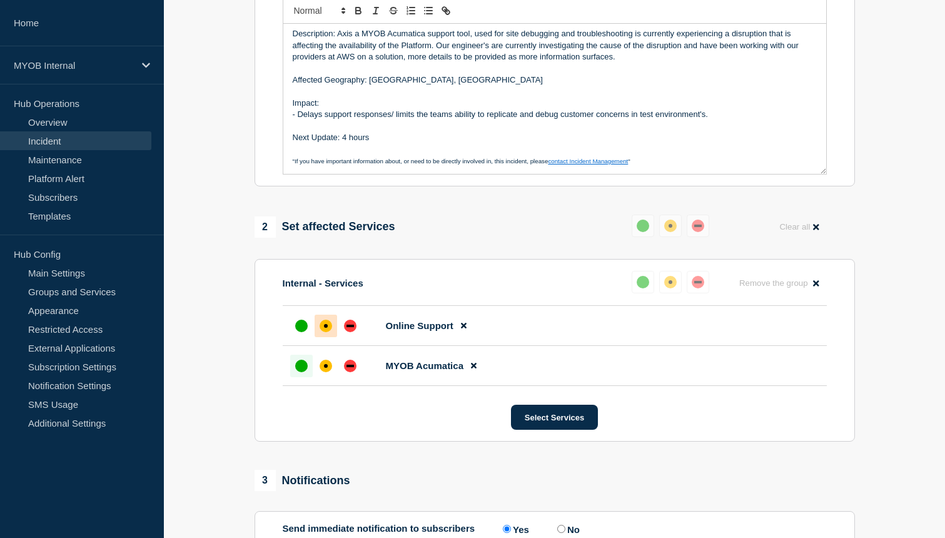
click at [355, 120] on p "- Delays support responses/ limits the teams ability to replicate and debug cus…" at bounding box center [555, 114] width 524 height 11
click at [325, 120] on p "- Delays support responses/ limits the teams ability to replicate and debug cus…" at bounding box center [555, 114] width 524 height 11
click at [428, 120] on p "- Delays Technical support responses/ limits the teams ability to replicate and…" at bounding box center [555, 114] width 524 height 11
click at [444, 132] on p "Message" at bounding box center [555, 126] width 524 height 11
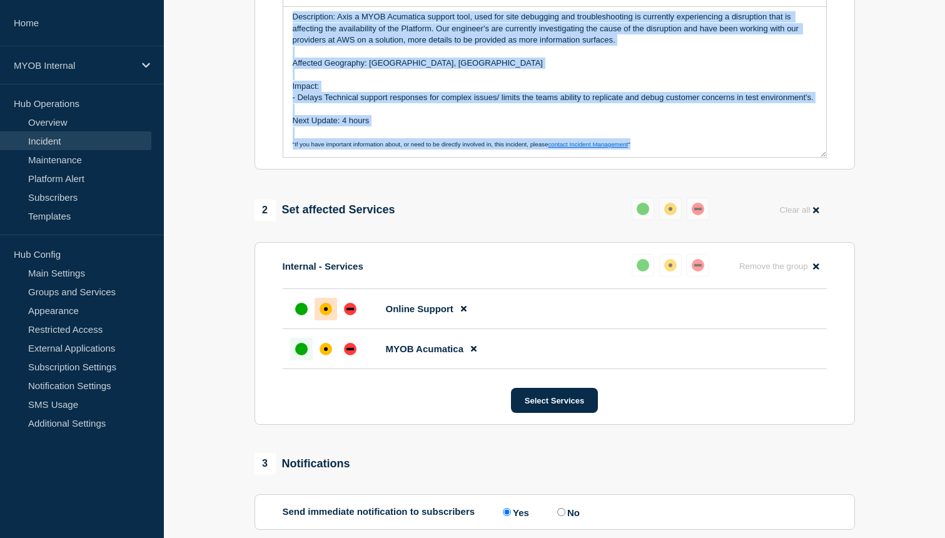
scroll to position [0, 0]
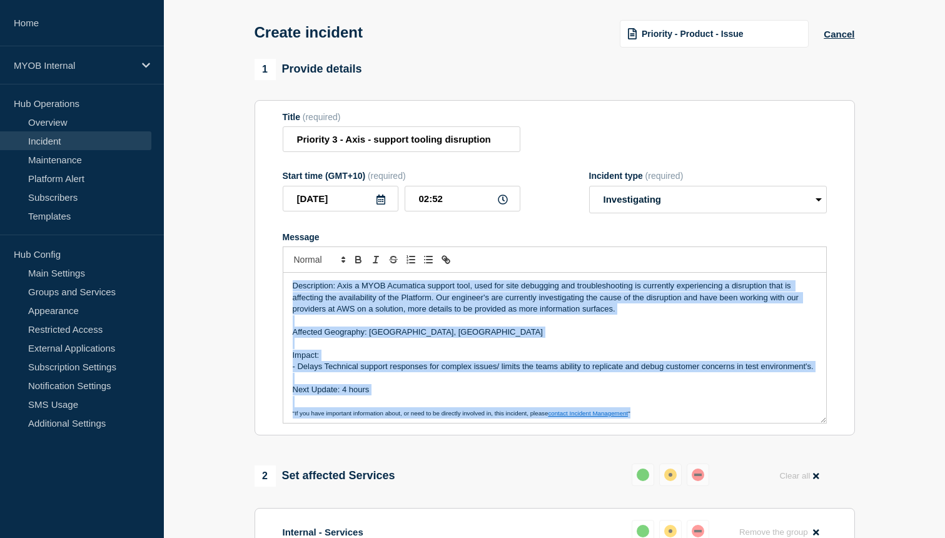
drag, startPoint x: 669, startPoint y: 157, endPoint x: 333, endPoint y: -10, distance: 375.0
click at [333, 0] on html "Home MYOB Internal Hub Operations Overview Incident Maintenance Platform Alert …" at bounding box center [472, 220] width 945 height 538
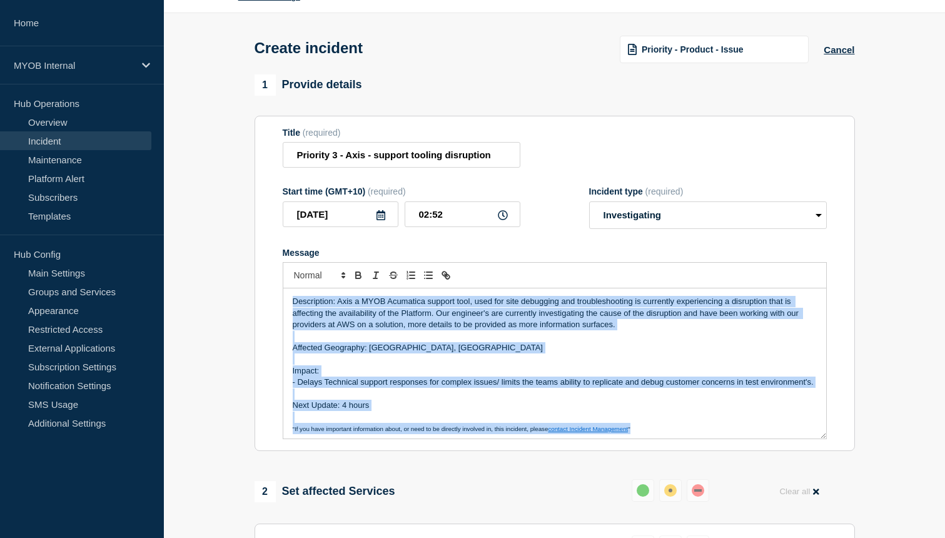
copy div "Description: Axis a MYOB Acumatica support tool, used for site debugging and tr…"
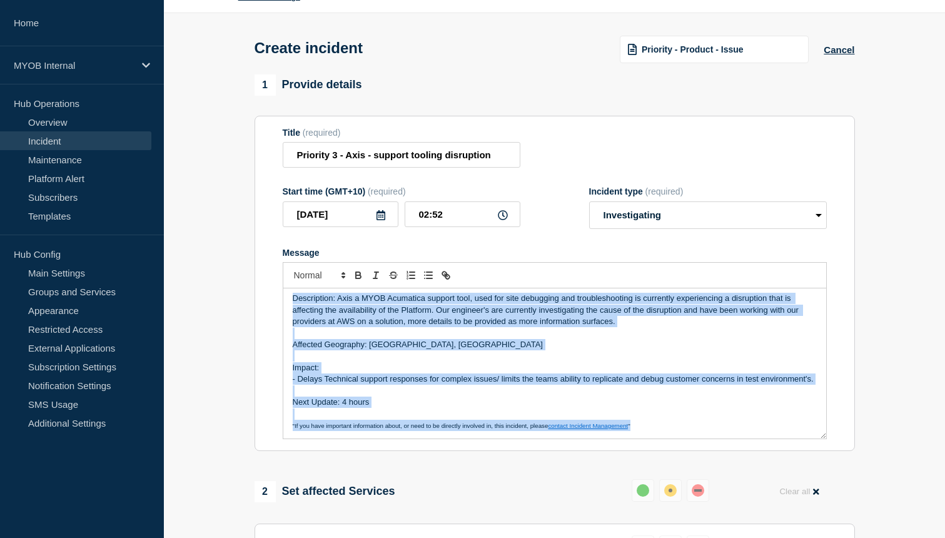
copy div "Description: Axis a MYOB Acumatica support tool, used for site debugging and tr…"
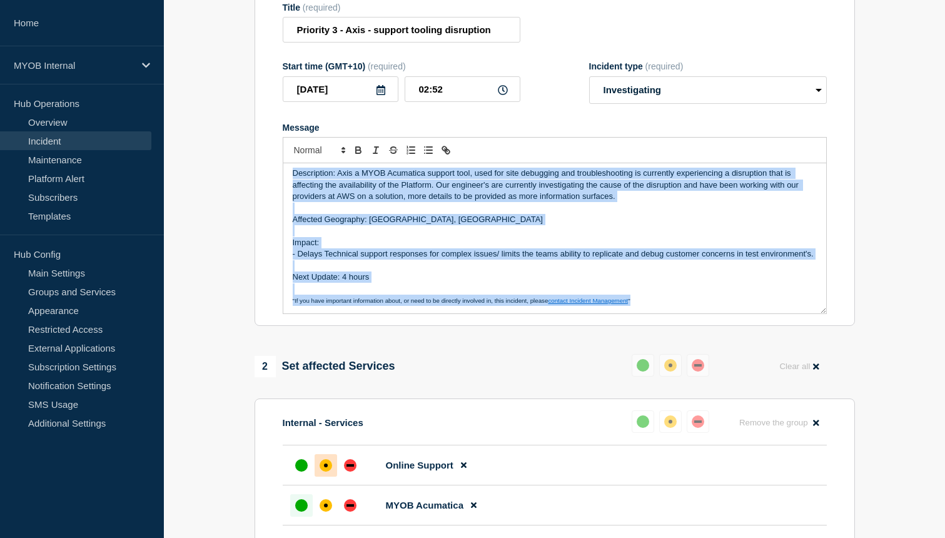
scroll to position [123, 0]
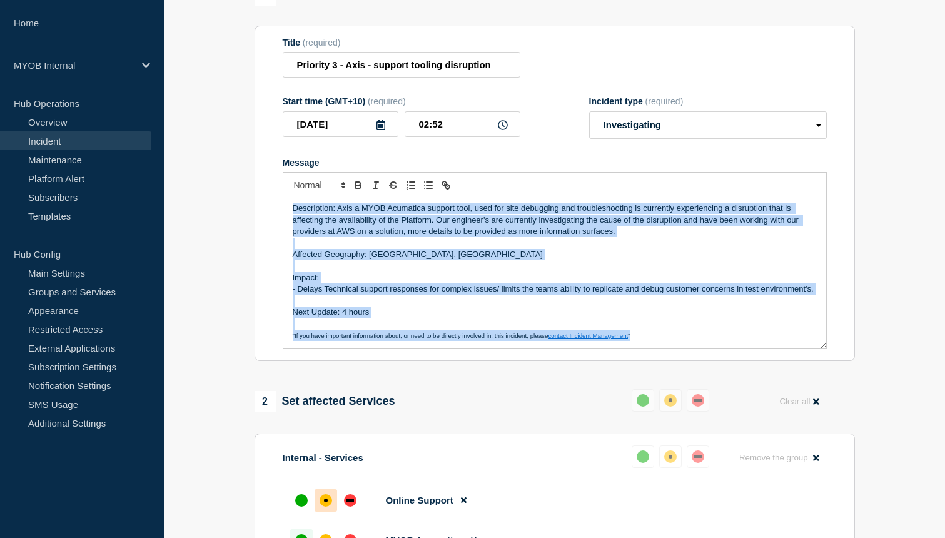
copy div "Description: Axis a MYOB Acumatica support tool, used for site debugging and tr…"
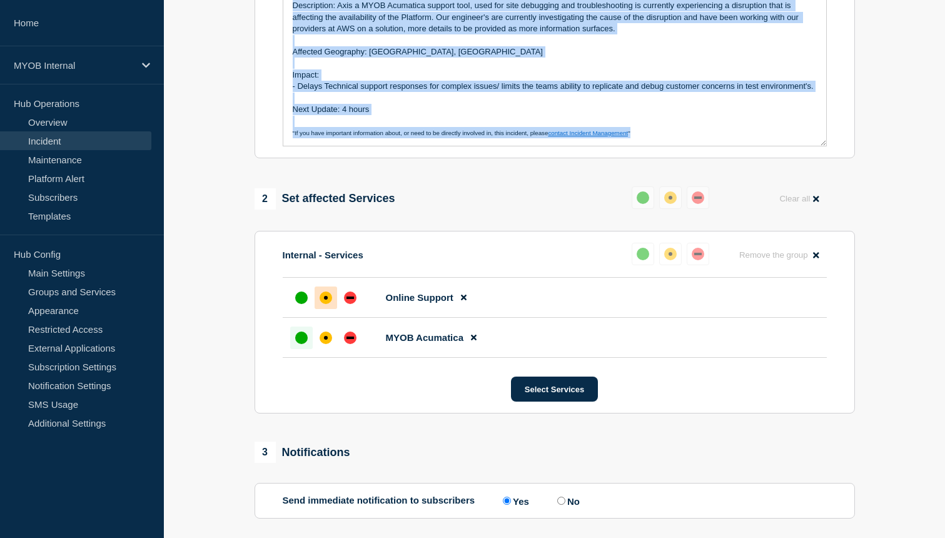
scroll to position [462, 0]
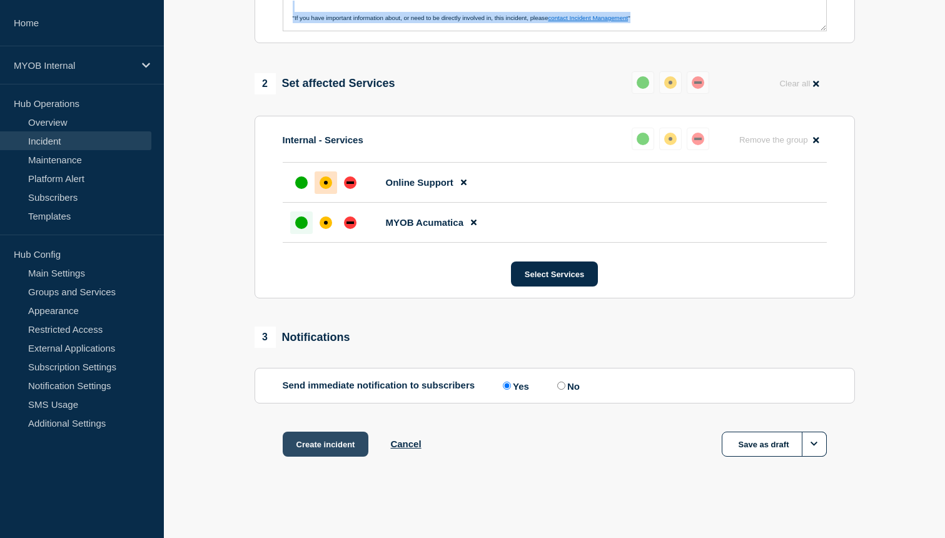
click at [325, 436] on button "Create incident" at bounding box center [326, 443] width 86 height 25
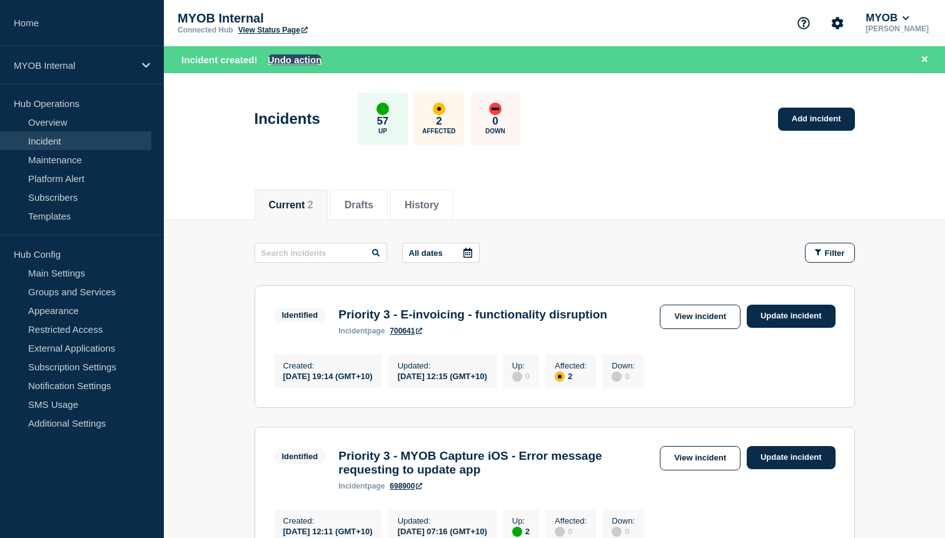
click at [295, 62] on button "Undo action" at bounding box center [295, 59] width 54 height 11
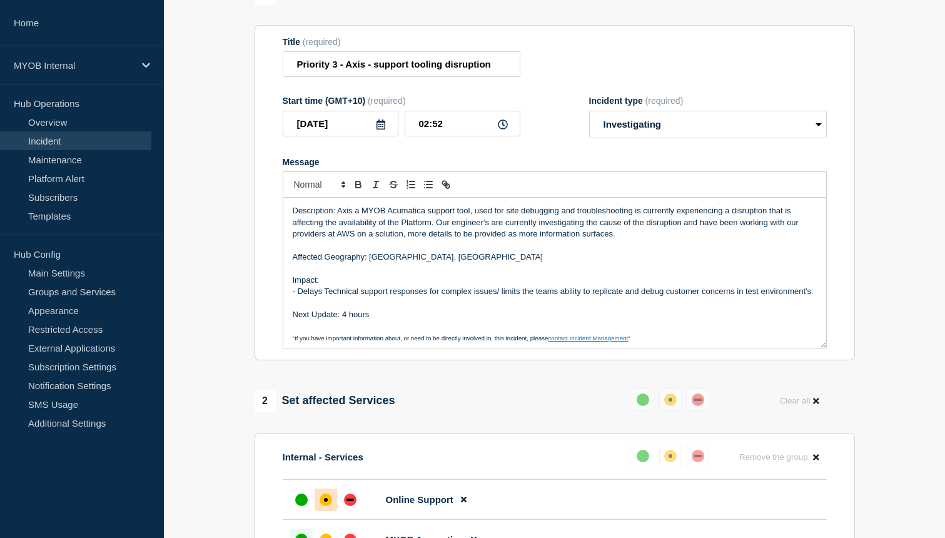
scroll to position [123, 0]
click at [373, 72] on input "Priority 3 - Axis - support tooling disruption" at bounding box center [402, 65] width 238 height 26
type input "Priority 3 - Axis - support tooling disruption"
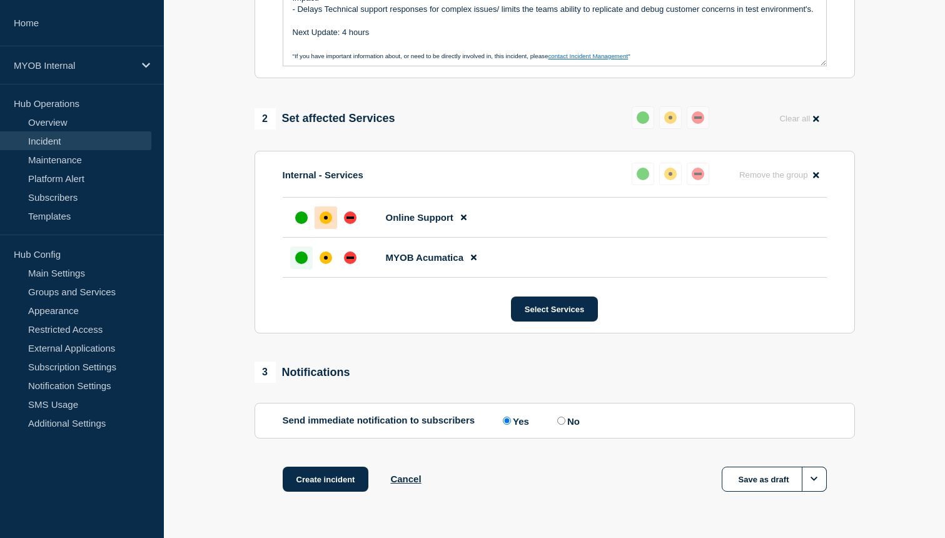
scroll to position [462, 0]
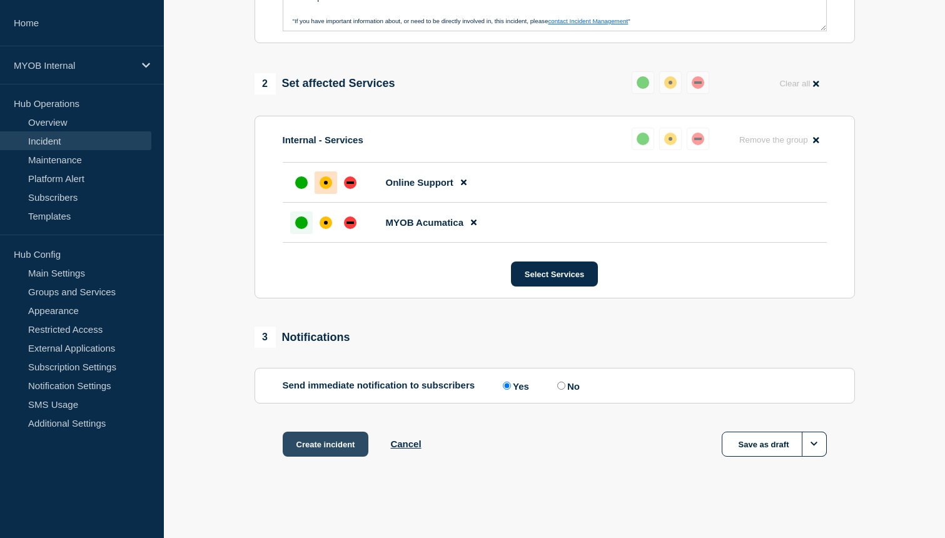
click at [320, 441] on button "Create incident" at bounding box center [326, 443] width 86 height 25
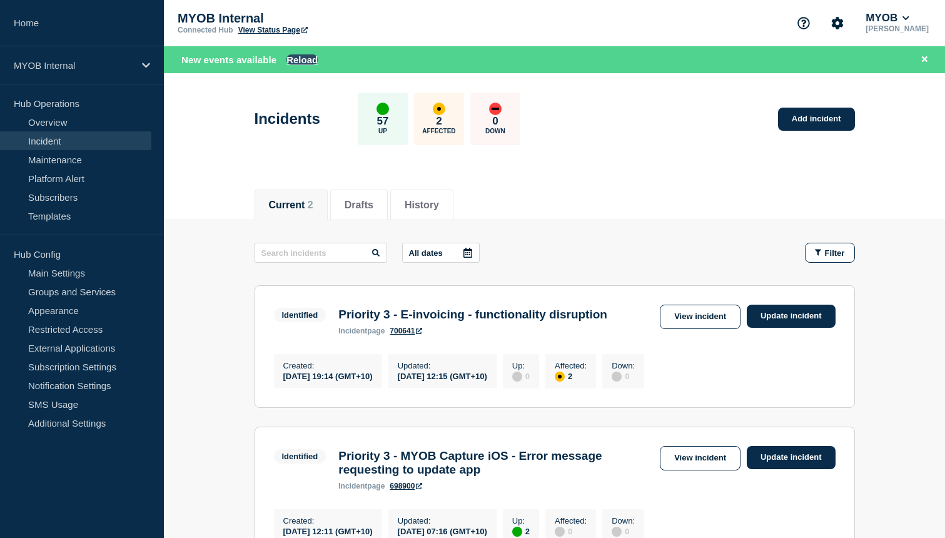
click at [306, 59] on button "Reload" at bounding box center [301, 59] width 31 height 11
